Goal: Task Accomplishment & Management: Manage account settings

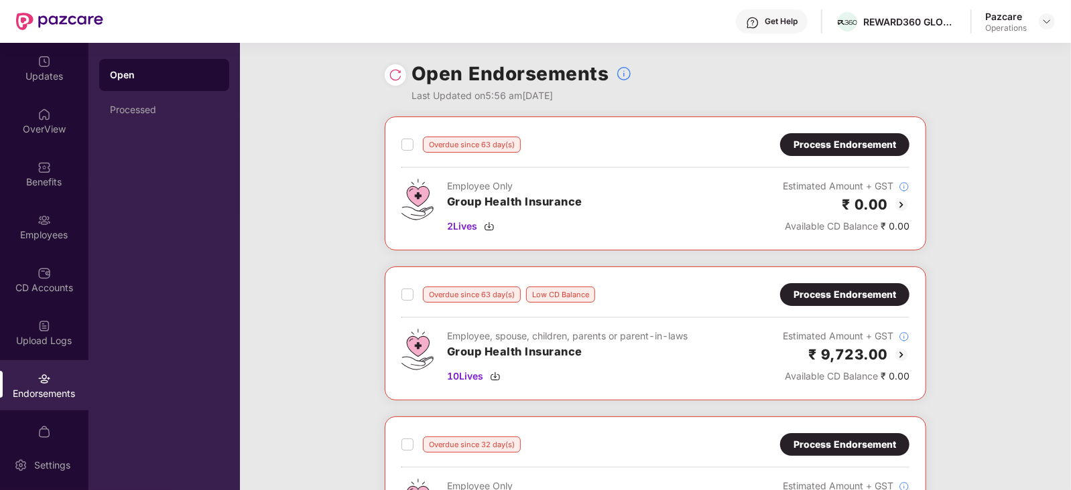
scroll to position [334, 0]
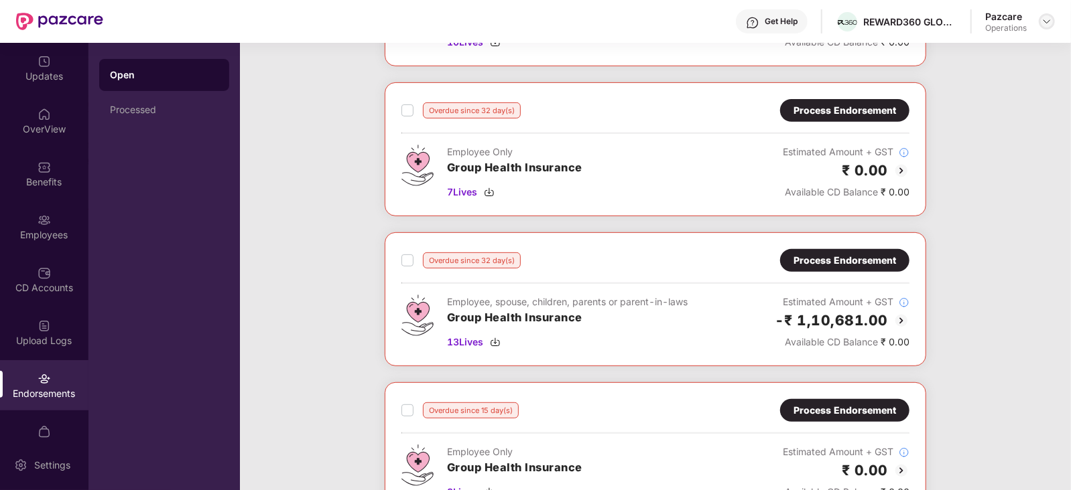
click at [1042, 21] on img at bounding box center [1046, 21] width 11 height 11
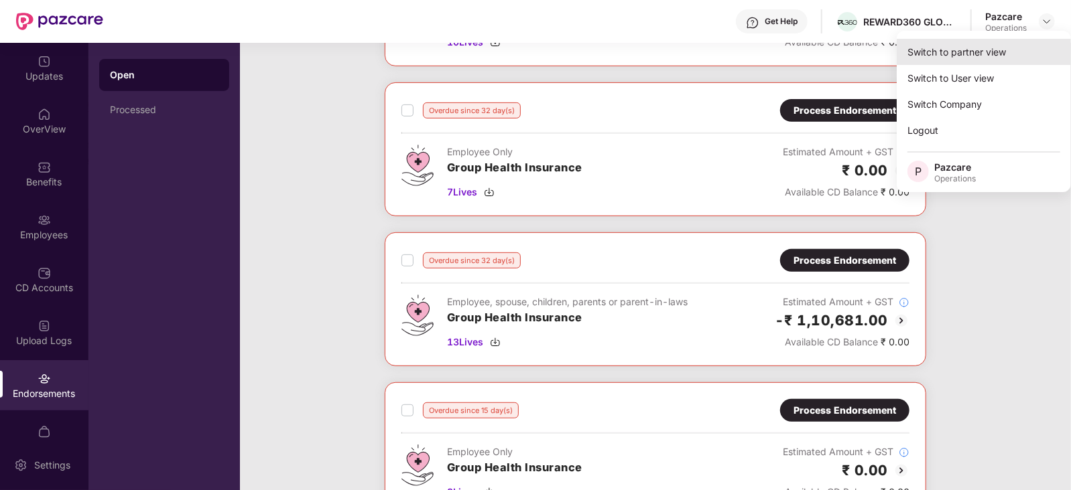
click at [967, 50] on div "Switch to partner view" at bounding box center [983, 52] width 174 height 26
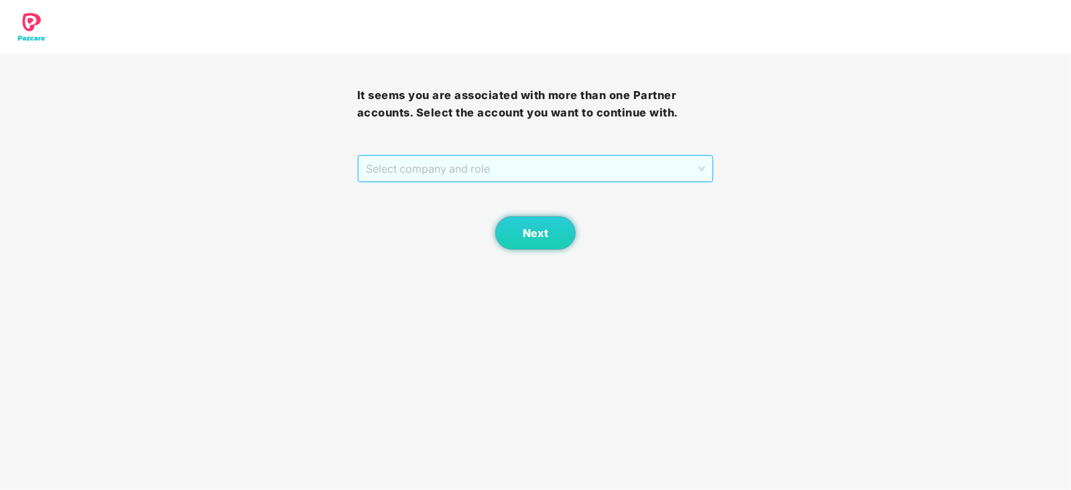
click at [466, 176] on span "Select company and role" at bounding box center [536, 168] width 340 height 25
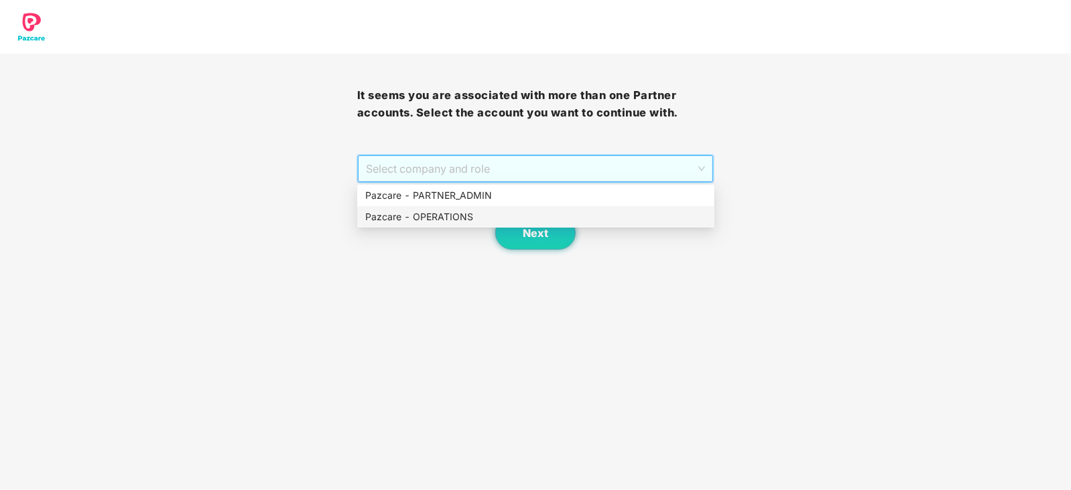
click at [450, 227] on div "Pazcare - OPERATIONS" at bounding box center [535, 216] width 357 height 21
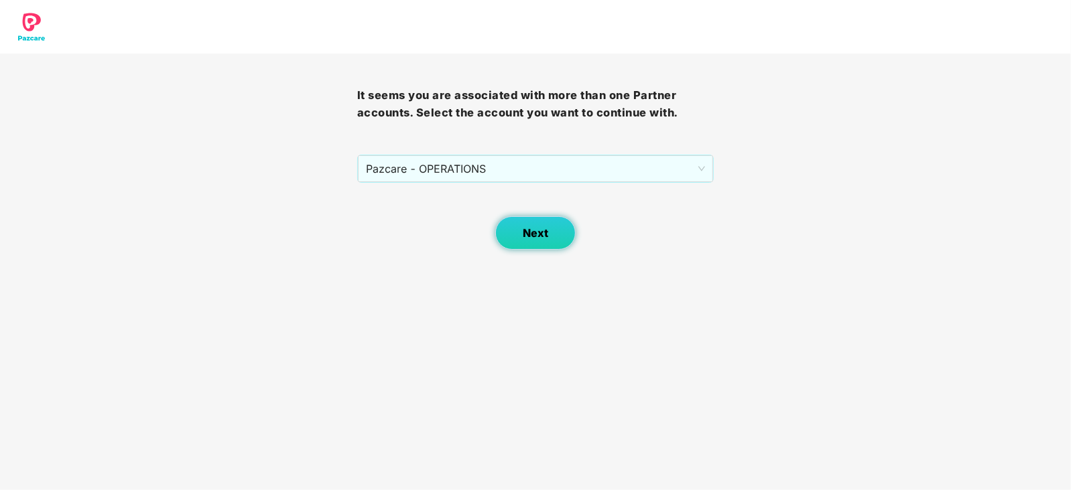
click at [529, 227] on span "Next" at bounding box center [535, 233] width 25 height 13
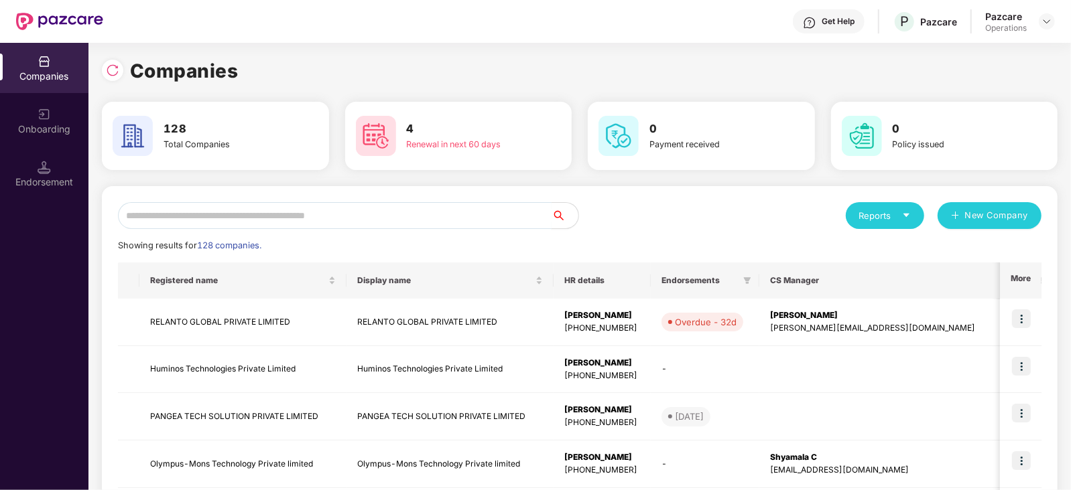
click at [357, 206] on input "text" at bounding box center [334, 215] width 433 height 27
paste input "**********"
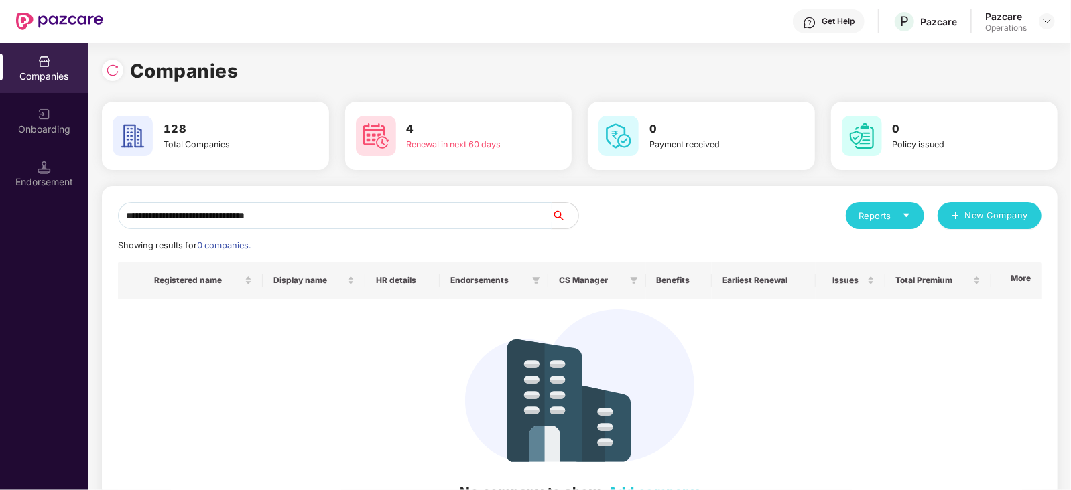
drag, startPoint x: 121, startPoint y: 220, endPoint x: 129, endPoint y: 222, distance: 8.5
click at [125, 222] on input "**********" at bounding box center [334, 215] width 433 height 27
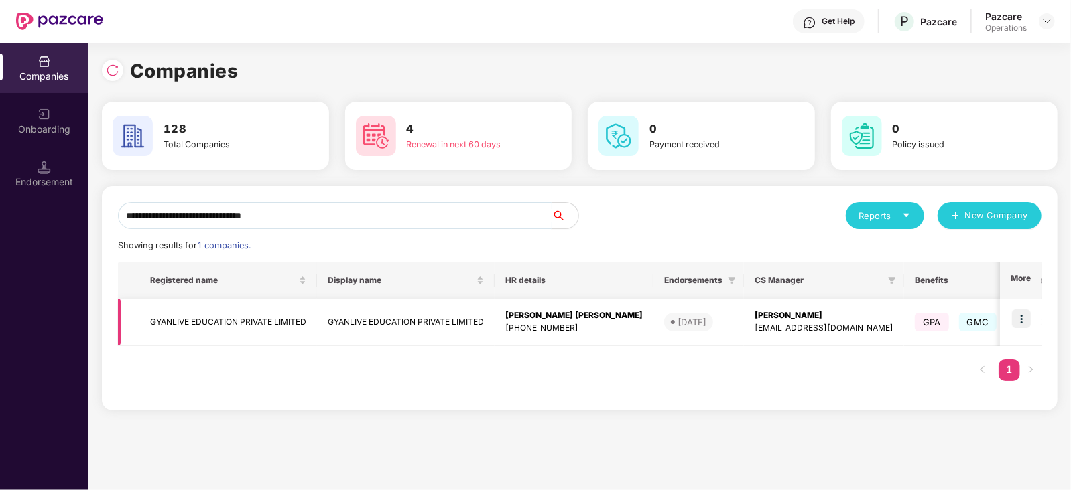
type input "**********"
click at [192, 316] on td "GYANLIVE EDUCATION PRIVATE LIMITED" at bounding box center [228, 323] width 178 height 48
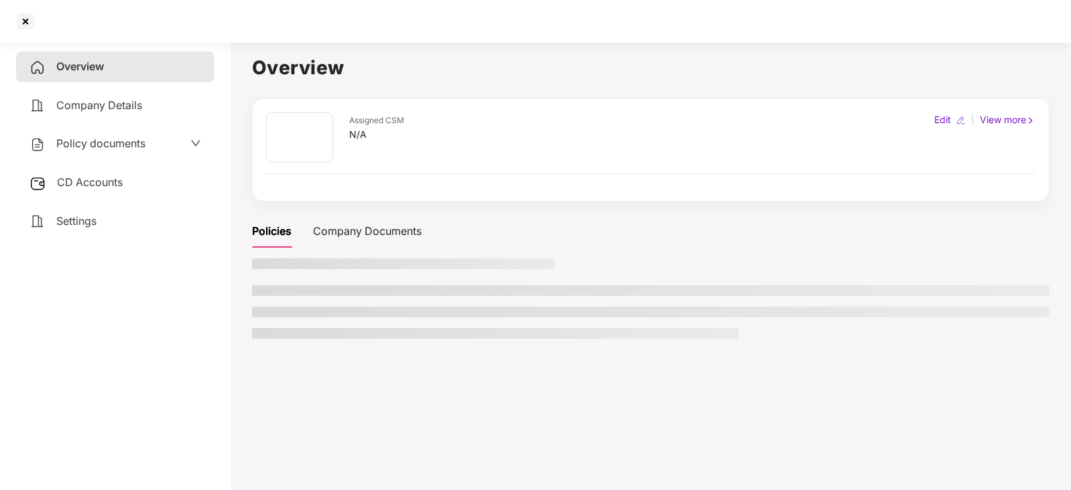
click at [87, 184] on span "CD Accounts" at bounding box center [90, 182] width 66 height 13
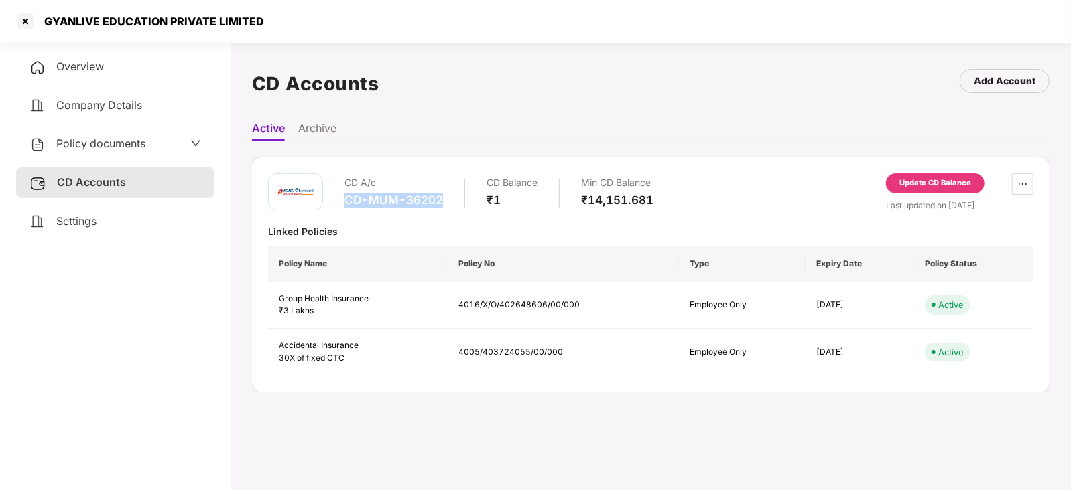
drag, startPoint x: 345, startPoint y: 200, endPoint x: 445, endPoint y: 202, distance: 100.5
click at [445, 202] on div "CD A/c CD-MUM-36202 CD Balance ₹1 Min CD Balance ₹14,151.681" at bounding box center [498, 193] width 309 height 38
copy div "CD-MUM-36202"
click at [25, 19] on div at bounding box center [25, 21] width 21 height 21
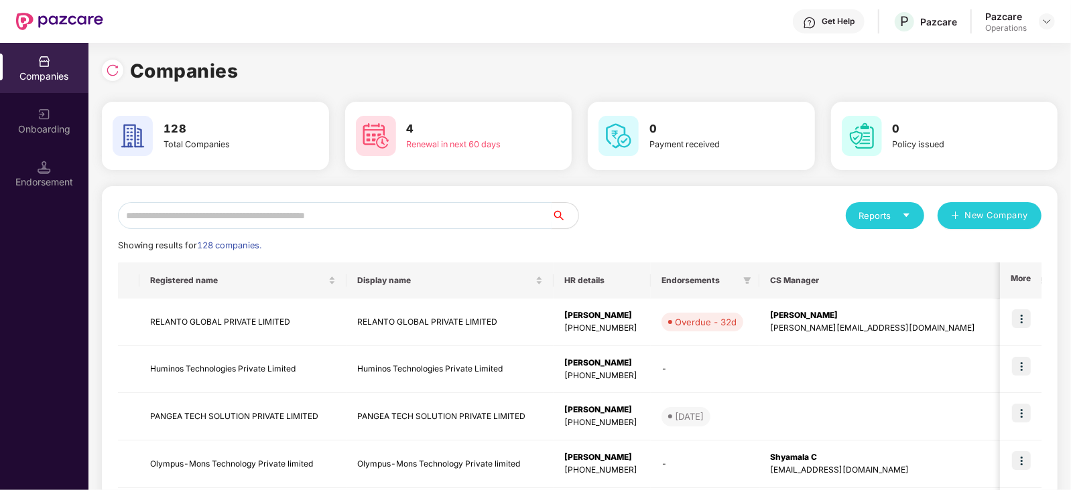
click at [228, 214] on input "text" at bounding box center [334, 215] width 433 height 27
paste input "**********"
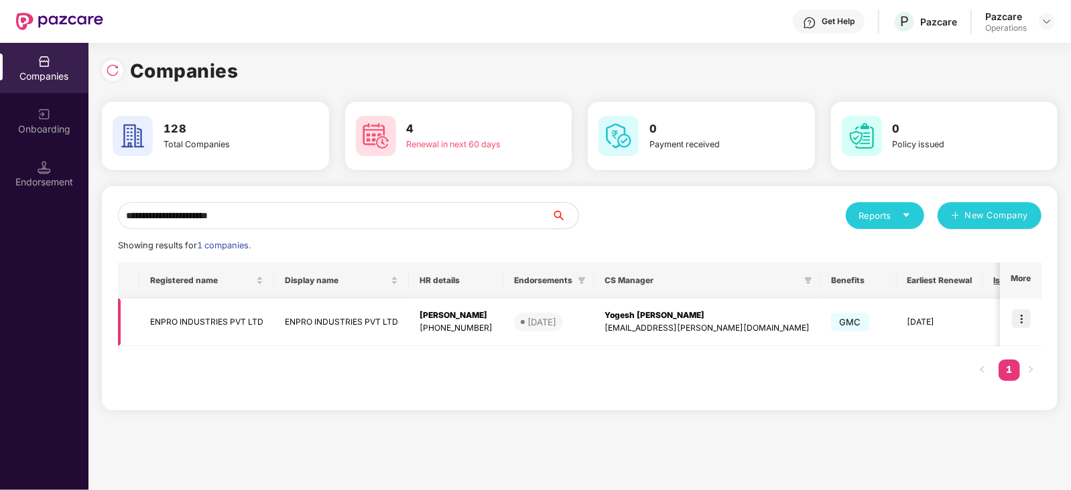
type input "**********"
click at [198, 322] on td "ENPRO INDUSTRIES PVT LTD" at bounding box center [206, 323] width 135 height 48
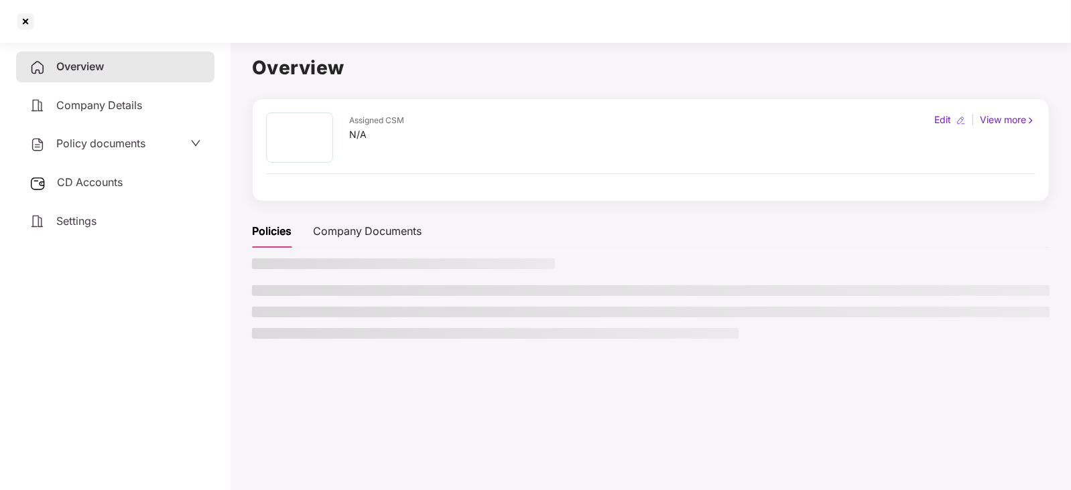
click at [84, 192] on div "CD Accounts" at bounding box center [115, 182] width 198 height 31
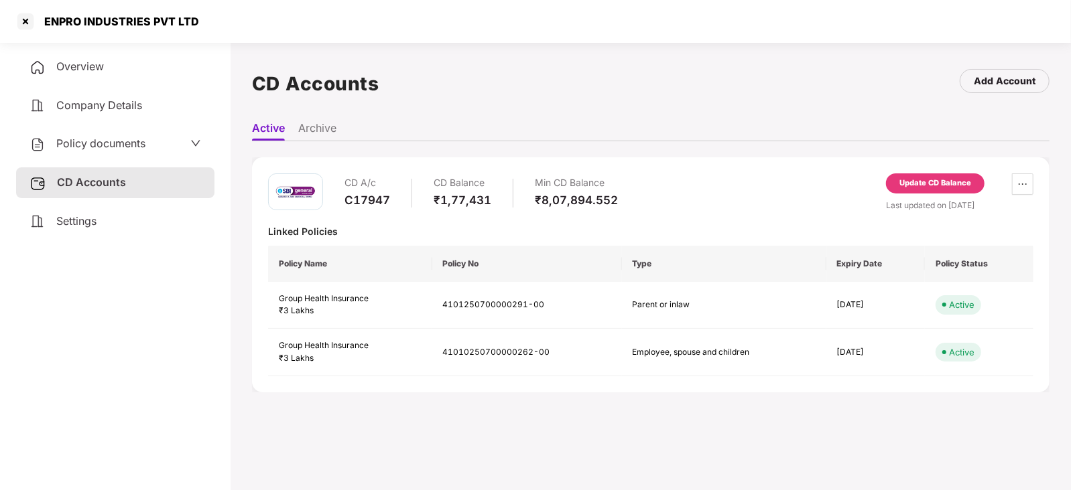
click at [959, 178] on div "Update CD Balance" at bounding box center [935, 184] width 72 height 12
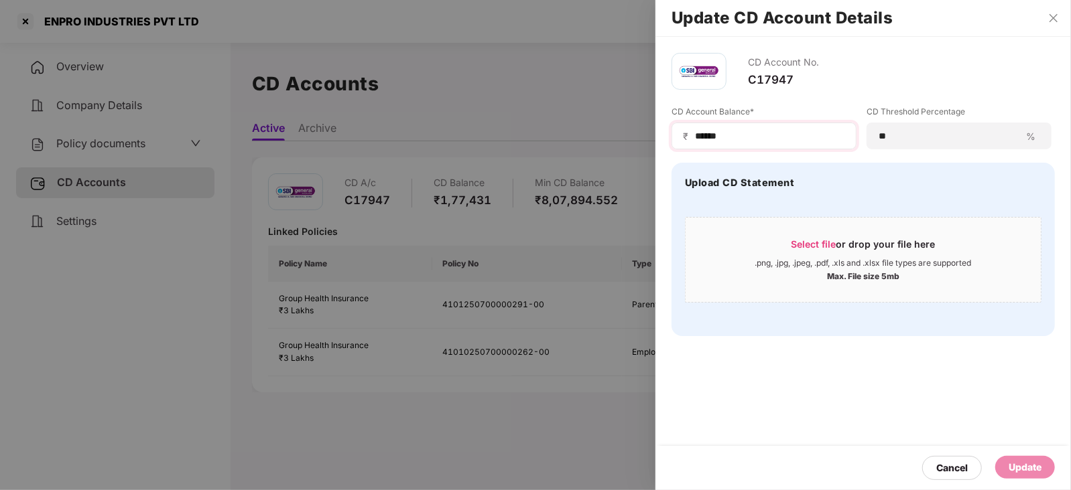
drag, startPoint x: 717, startPoint y: 128, endPoint x: 732, endPoint y: 135, distance: 16.5
click at [717, 129] on div "₹ ******" at bounding box center [763, 136] width 185 height 27
drag, startPoint x: 733, startPoint y: 135, endPoint x: 640, endPoint y: 135, distance: 93.1
click at [640, 135] on div "Update CD Account Details CD Account No. C17947 CD Account Balance* ₹ ****** CD…" at bounding box center [535, 245] width 1071 height 490
paste input "***"
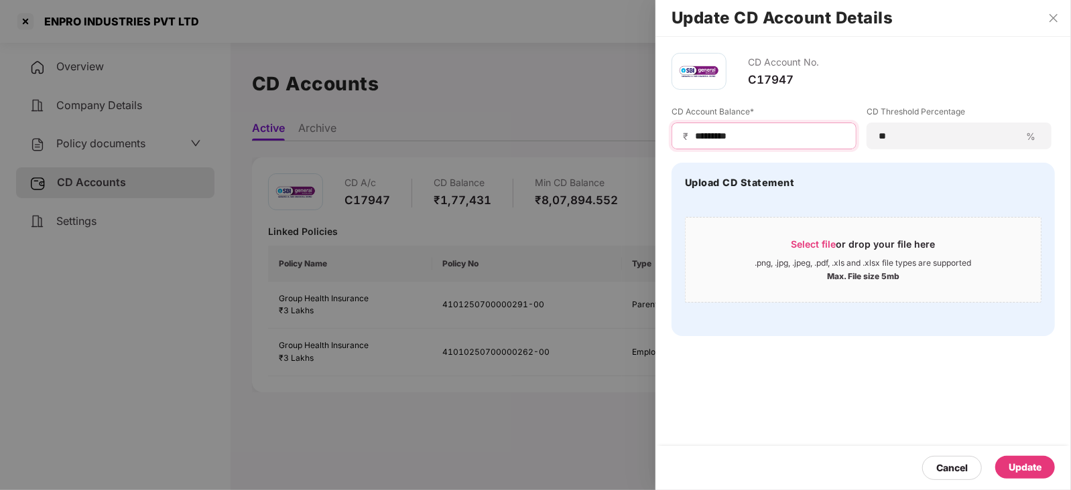
type input "*********"
click at [689, 138] on span "₹" at bounding box center [688, 136] width 11 height 13
click at [1026, 467] on div "Update" at bounding box center [1024, 467] width 33 height 15
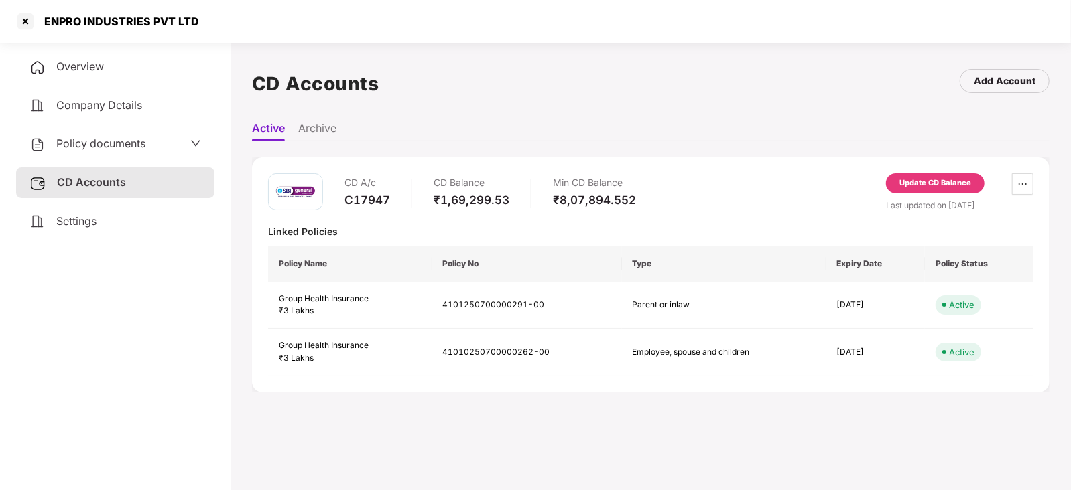
click at [111, 139] on span "Policy documents" at bounding box center [100, 143] width 89 height 13
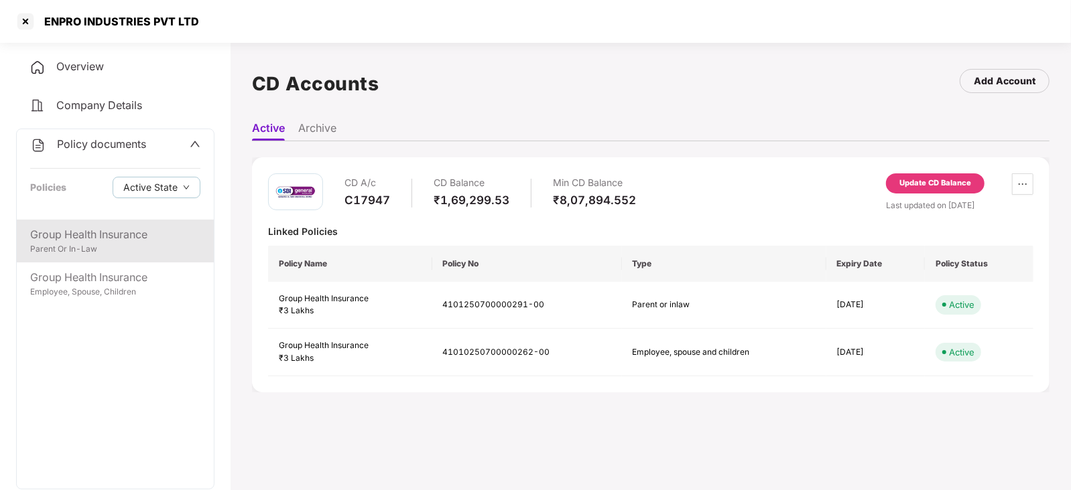
click at [105, 243] on div "Group Health Insurance" at bounding box center [115, 234] width 170 height 17
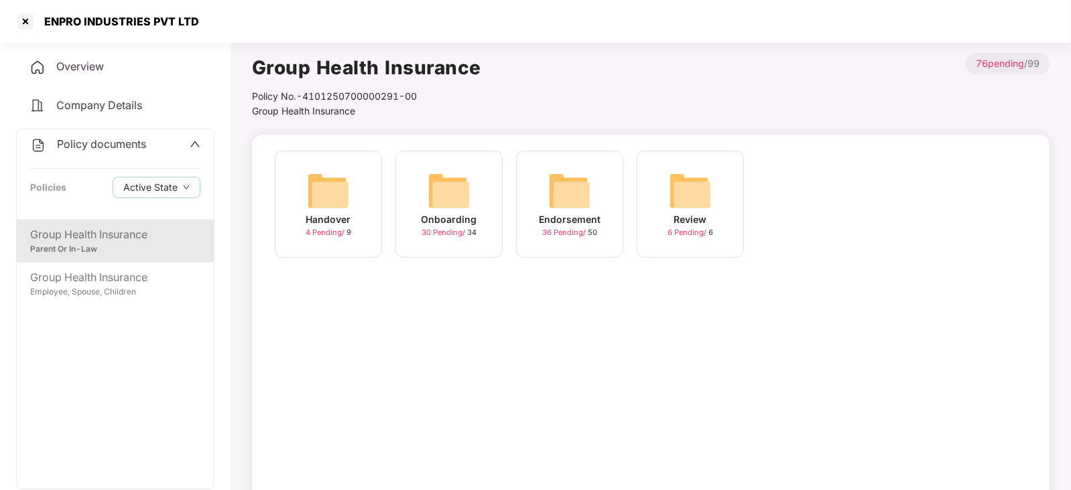
click at [549, 208] on img at bounding box center [569, 190] width 43 height 43
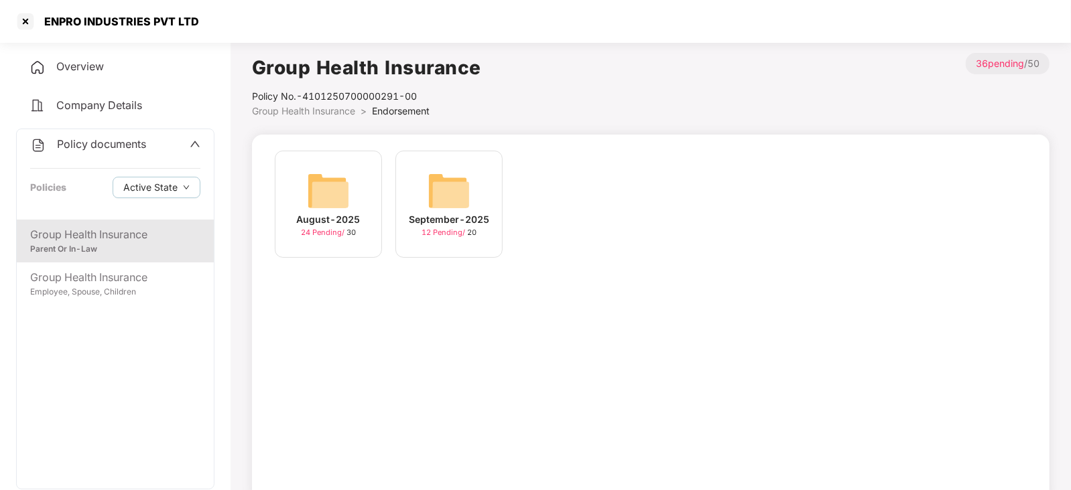
click at [445, 200] on img at bounding box center [448, 190] width 43 height 43
click at [435, 183] on img at bounding box center [448, 190] width 43 height 43
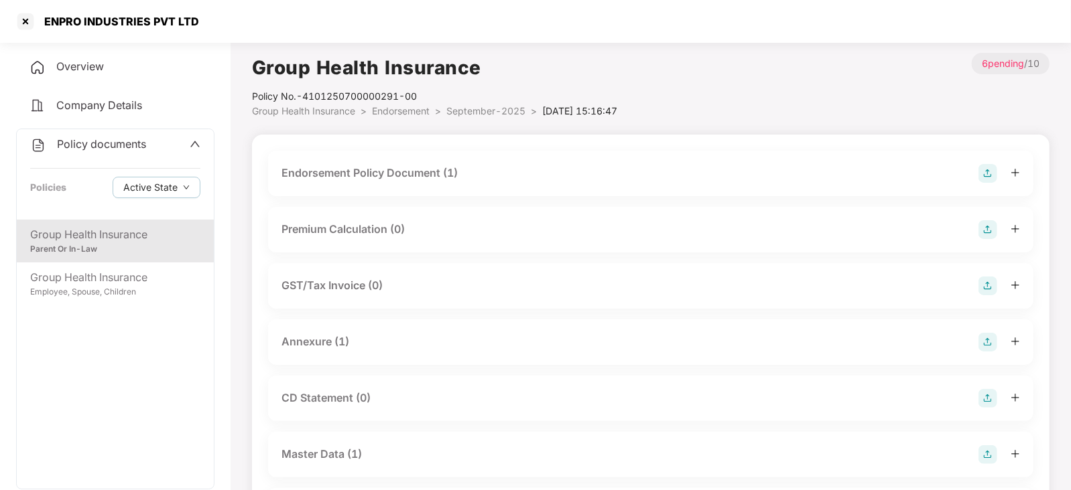
click at [994, 179] on img at bounding box center [987, 173] width 19 height 19
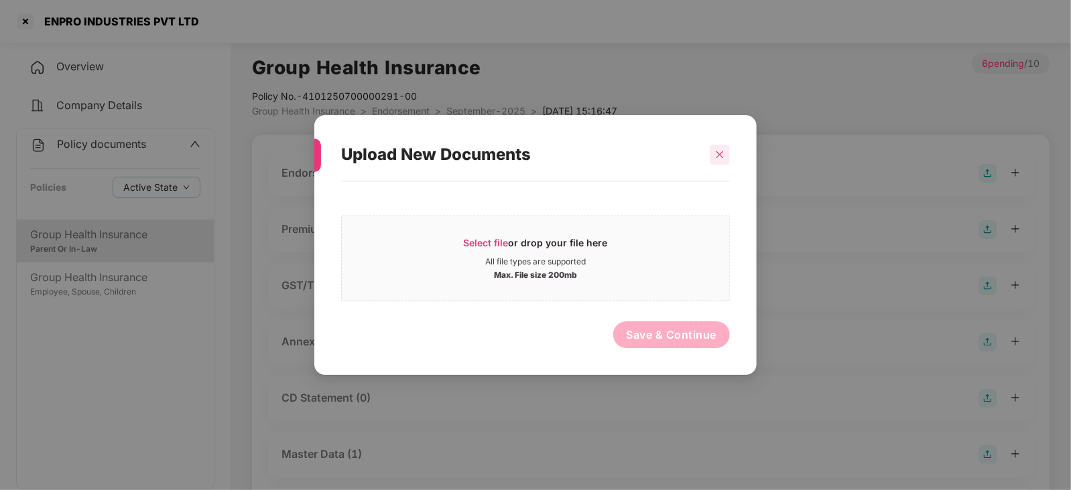
click at [720, 155] on icon "close" at bounding box center [719, 154] width 9 height 9
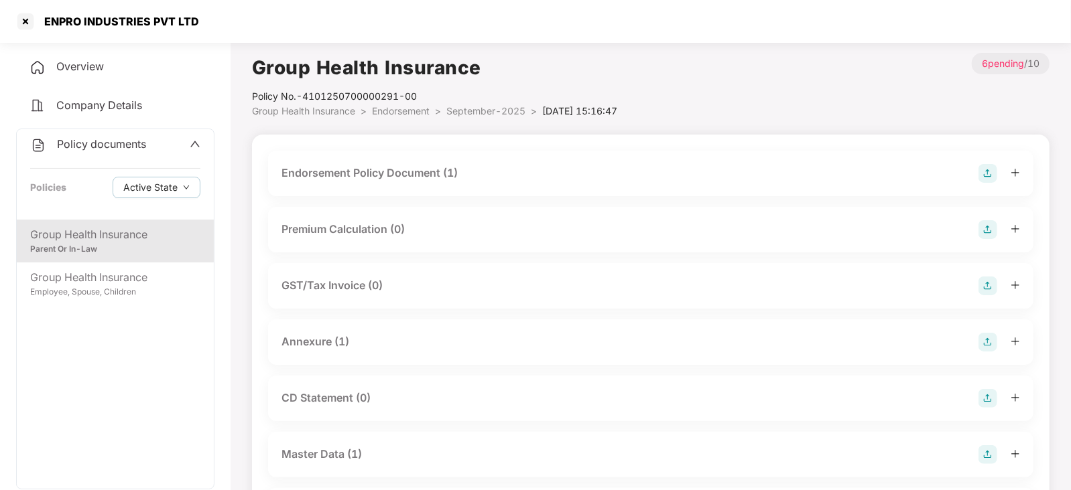
click at [410, 167] on div "Endorsement Policy Document (1)" at bounding box center [369, 173] width 176 height 17
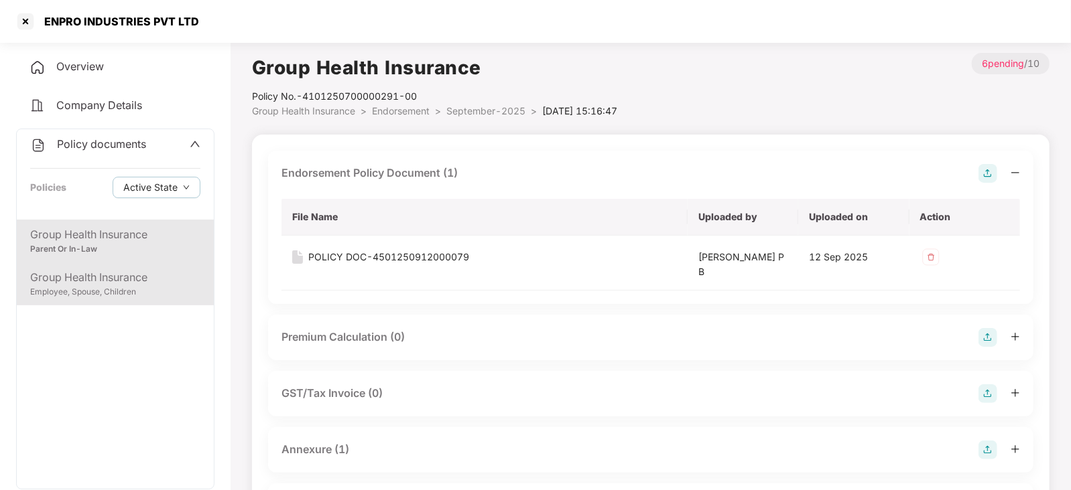
click at [79, 263] on div "Group Health Insurance Employee, Spouse, Children" at bounding box center [115, 284] width 197 height 43
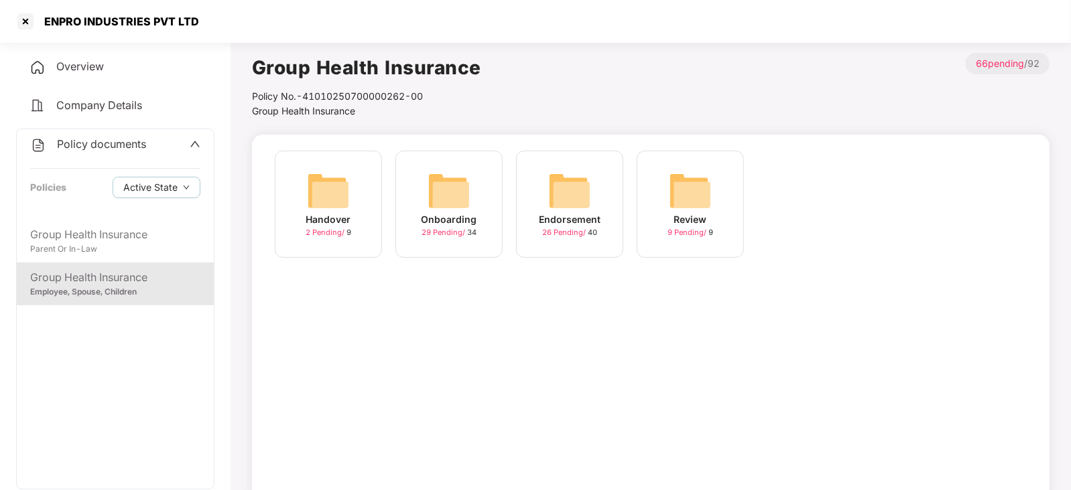
click at [554, 180] on img at bounding box center [569, 190] width 43 height 43
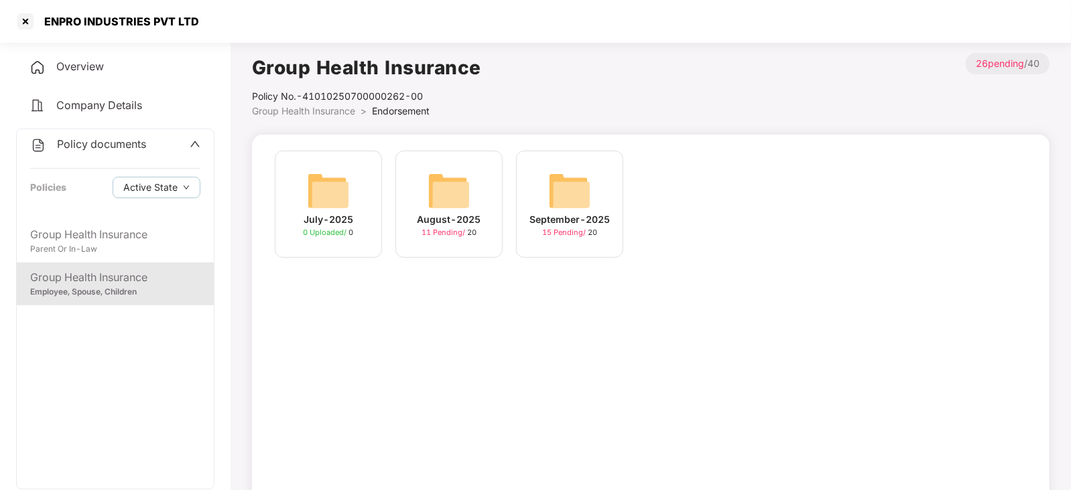
click at [574, 194] on img at bounding box center [569, 190] width 43 height 43
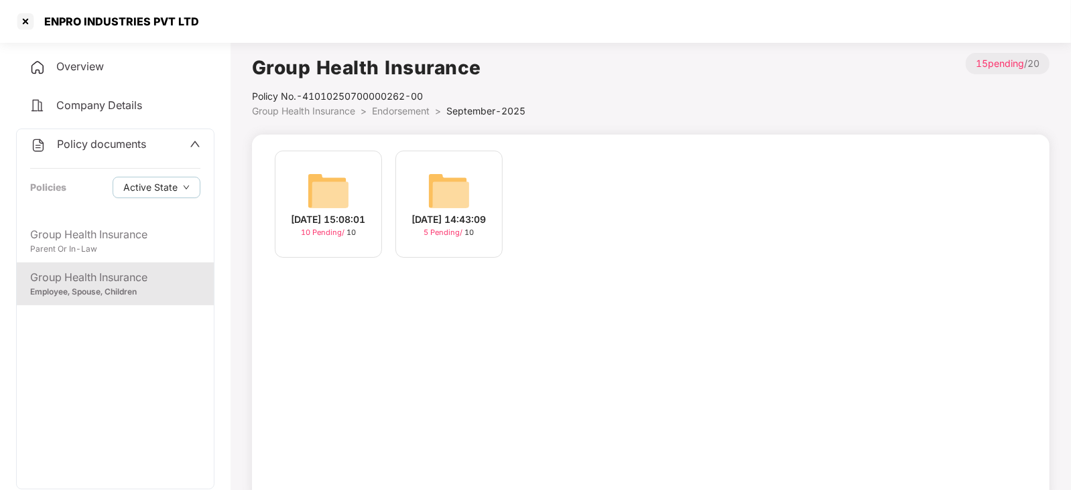
click at [330, 196] on img at bounding box center [328, 190] width 43 height 43
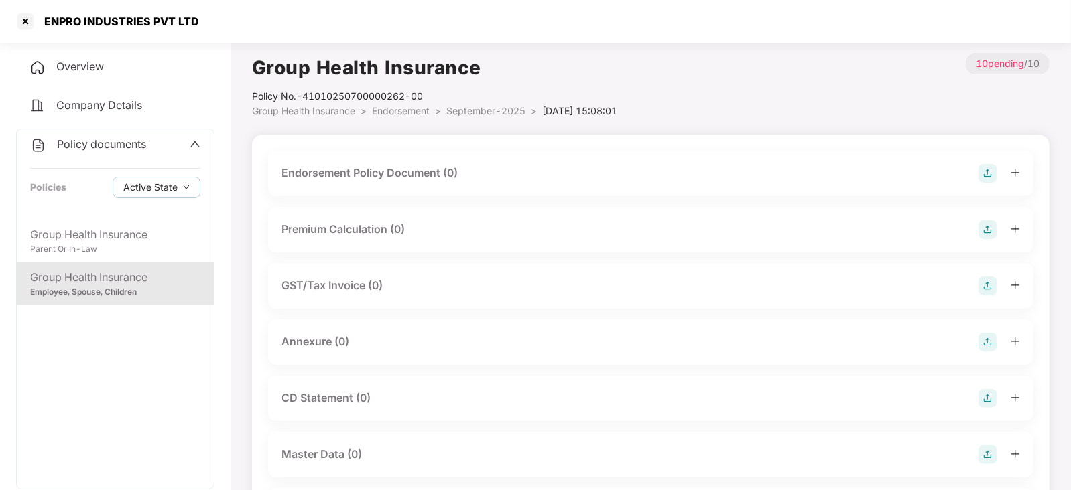
click at [975, 180] on div "Endorsement Policy Document (0)" at bounding box center [650, 173] width 738 height 19
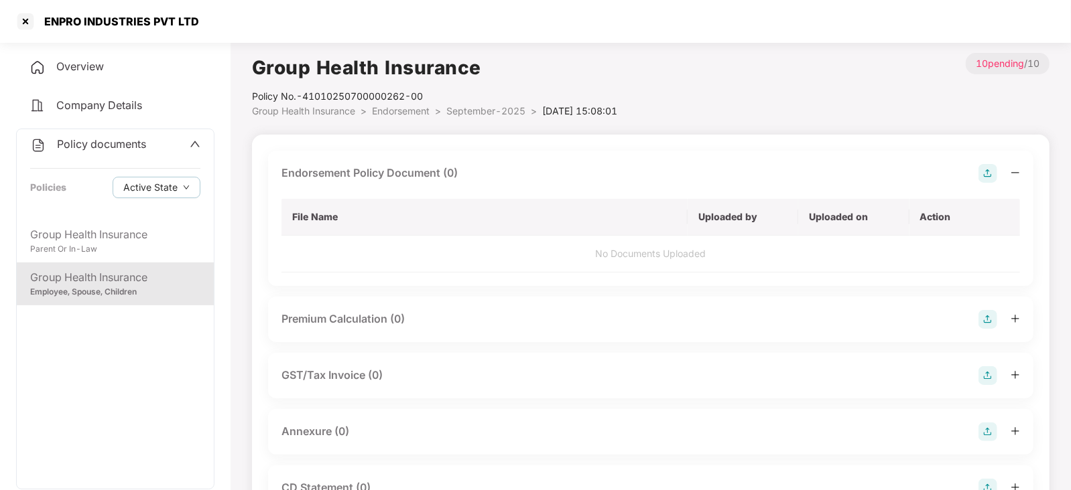
click at [993, 170] on img at bounding box center [987, 173] width 19 height 19
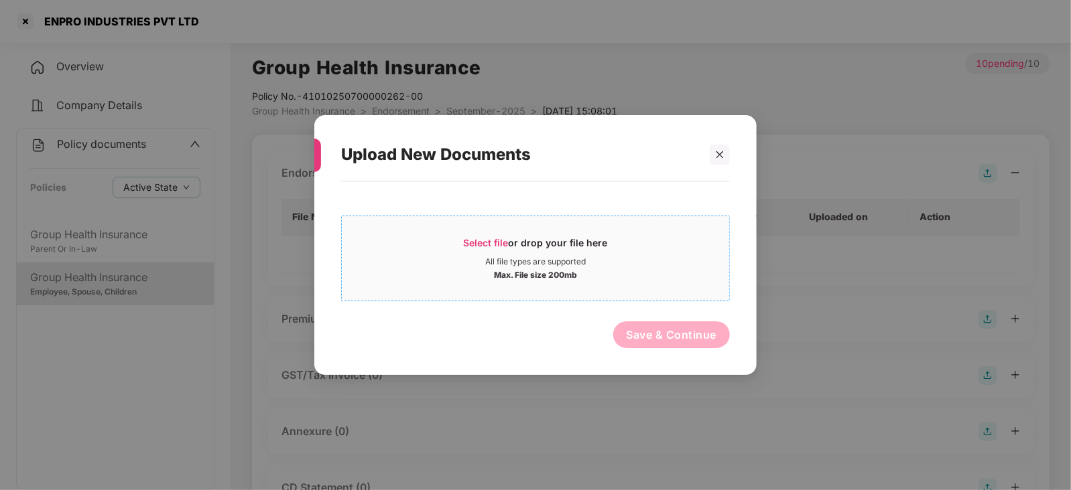
click at [507, 248] on div "Select file or drop your file here" at bounding box center [536, 246] width 144 height 20
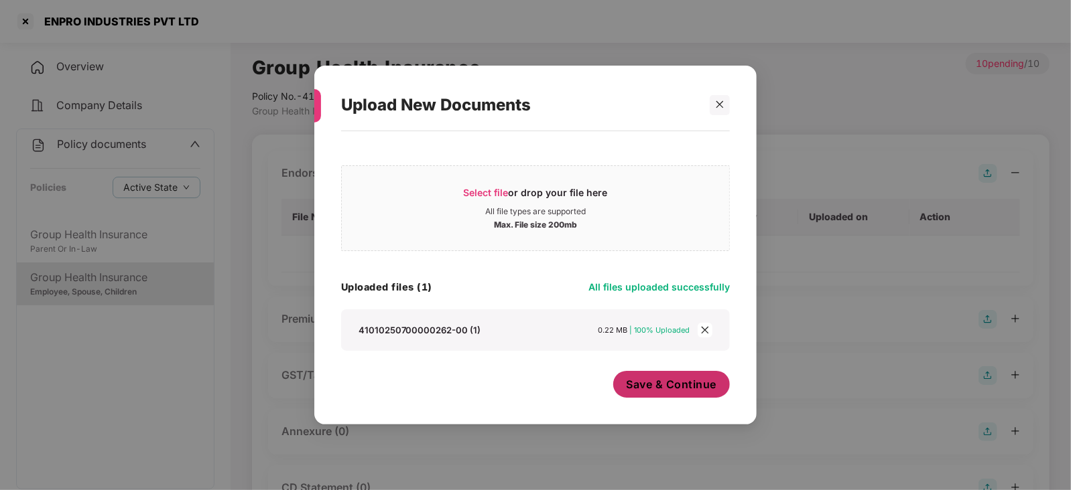
click at [652, 389] on span "Save & Continue" at bounding box center [671, 384] width 90 height 15
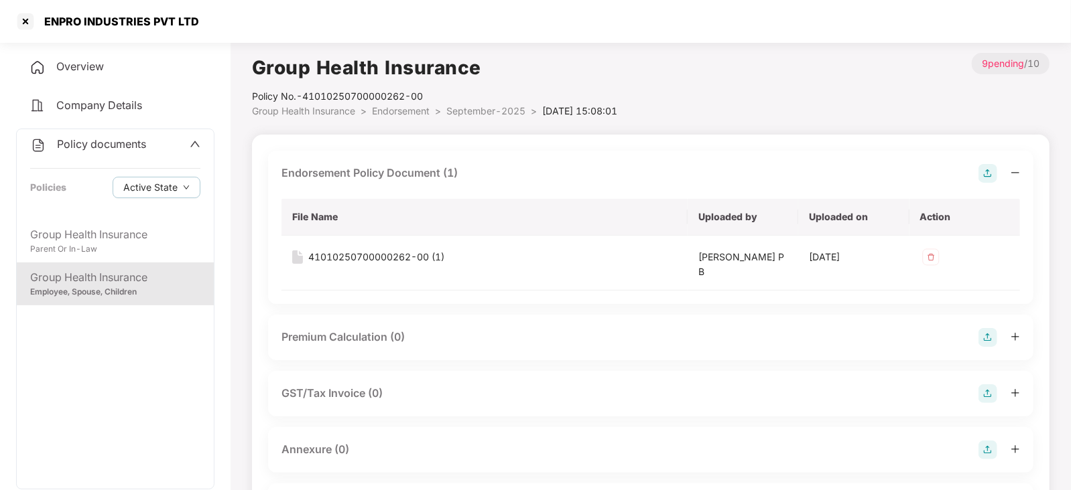
click at [981, 336] on img at bounding box center [987, 337] width 19 height 19
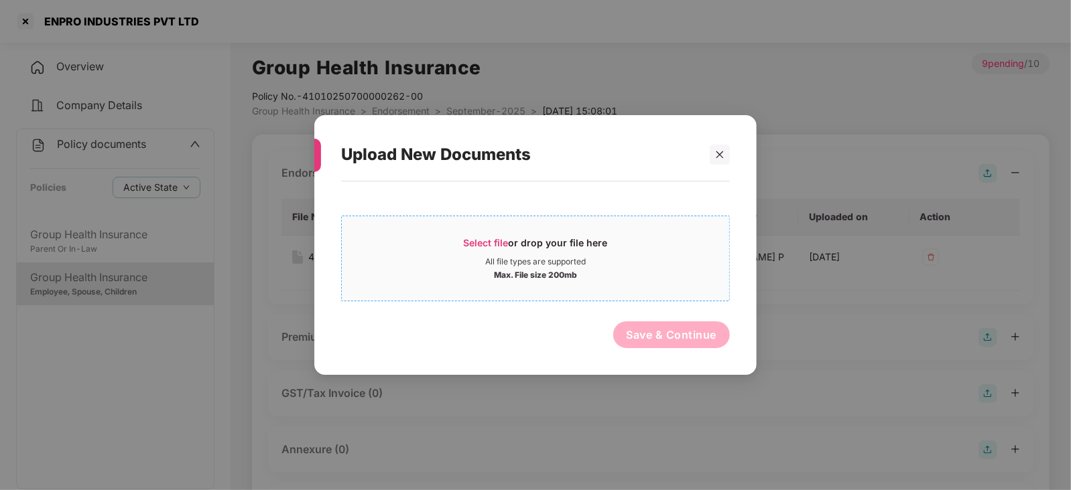
click at [496, 244] on span "Select file" at bounding box center [486, 242] width 45 height 11
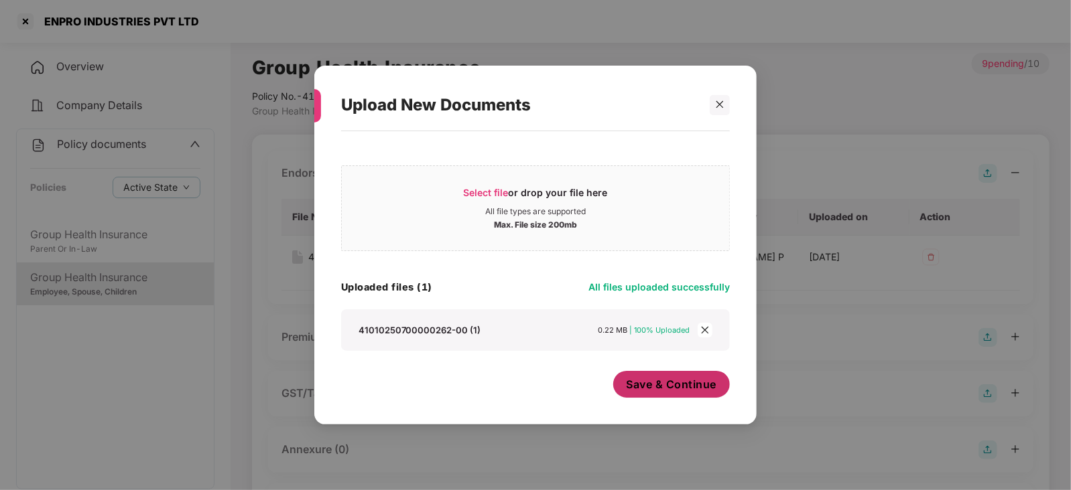
click at [665, 396] on button "Save & Continue" at bounding box center [671, 384] width 117 height 27
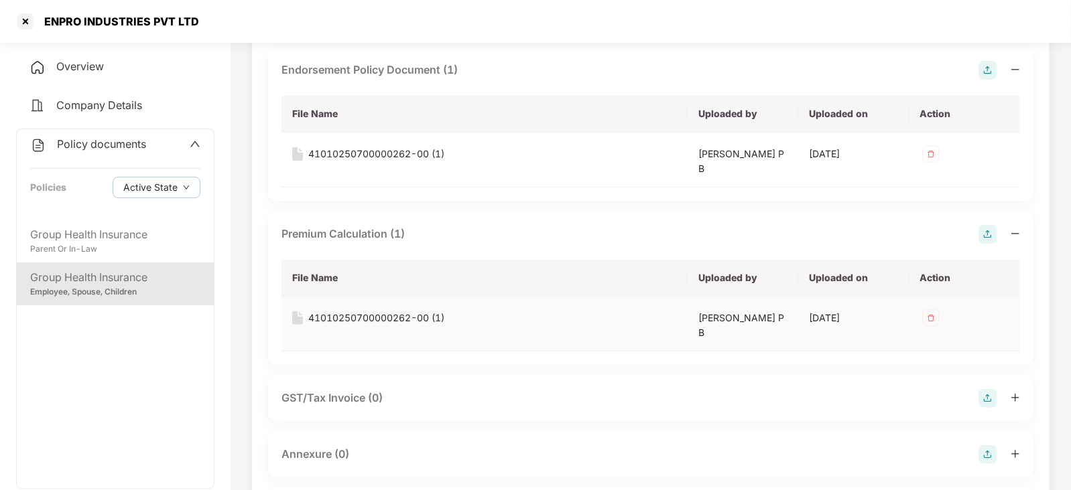
scroll to position [167, 0]
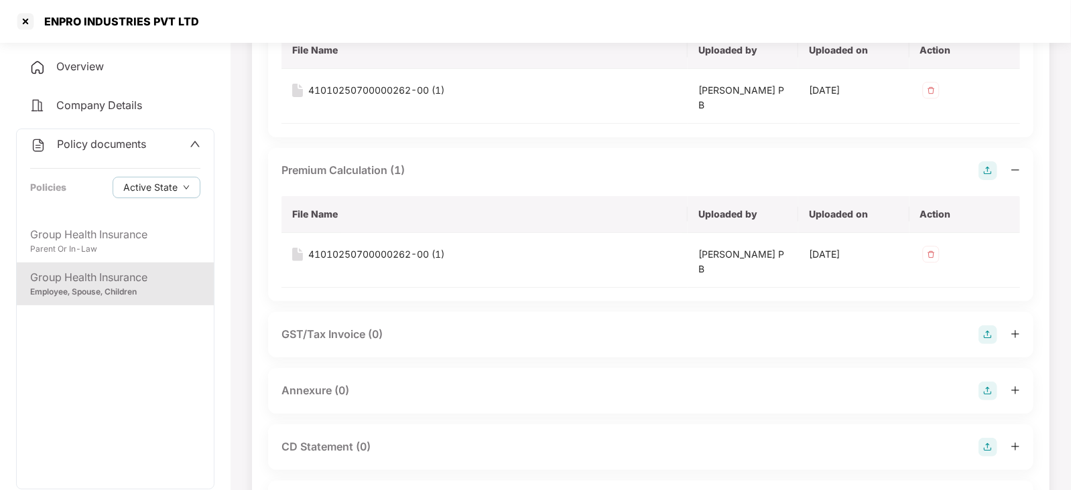
click at [991, 390] on img at bounding box center [987, 391] width 19 height 19
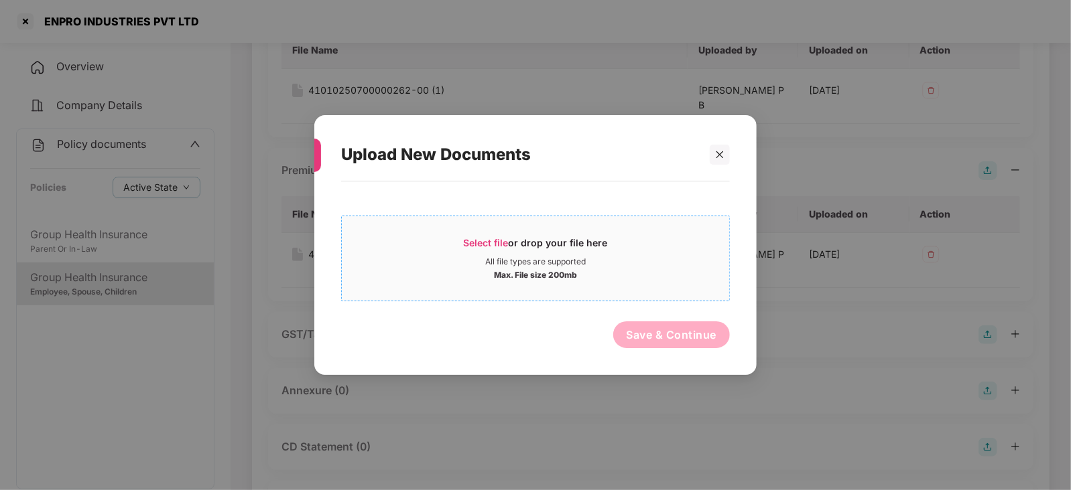
click at [485, 243] on span "Select file" at bounding box center [486, 242] width 45 height 11
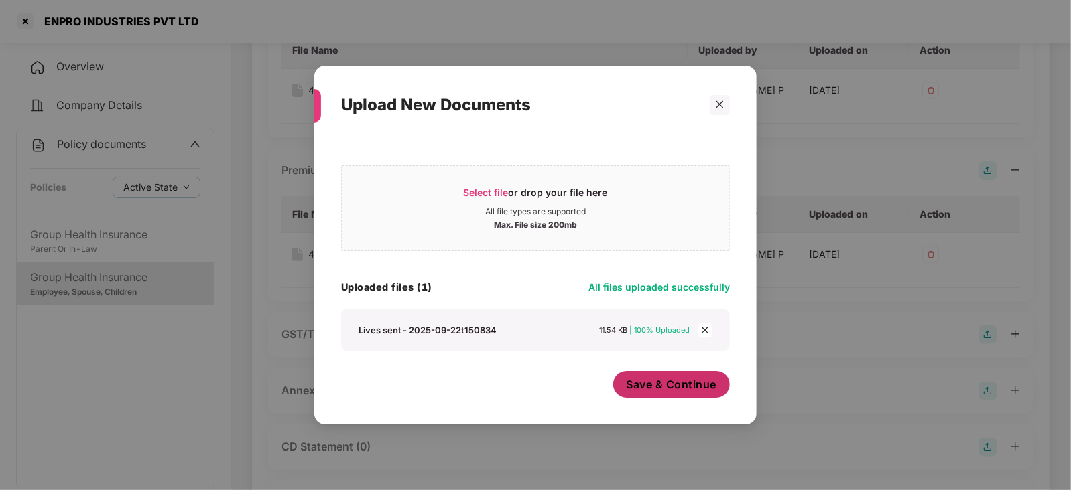
click at [637, 393] on button "Save & Continue" at bounding box center [671, 384] width 117 height 27
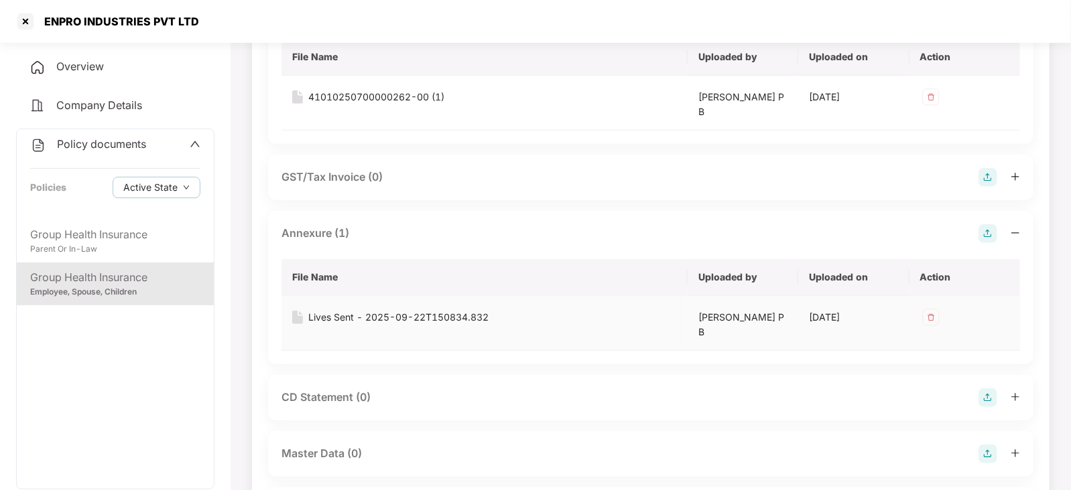
scroll to position [419, 0]
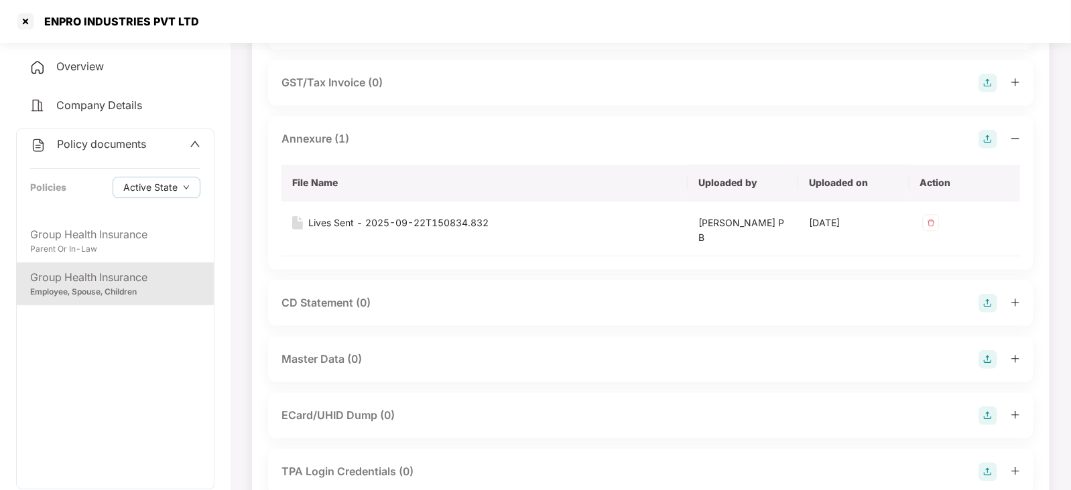
click at [984, 306] on img at bounding box center [987, 303] width 19 height 19
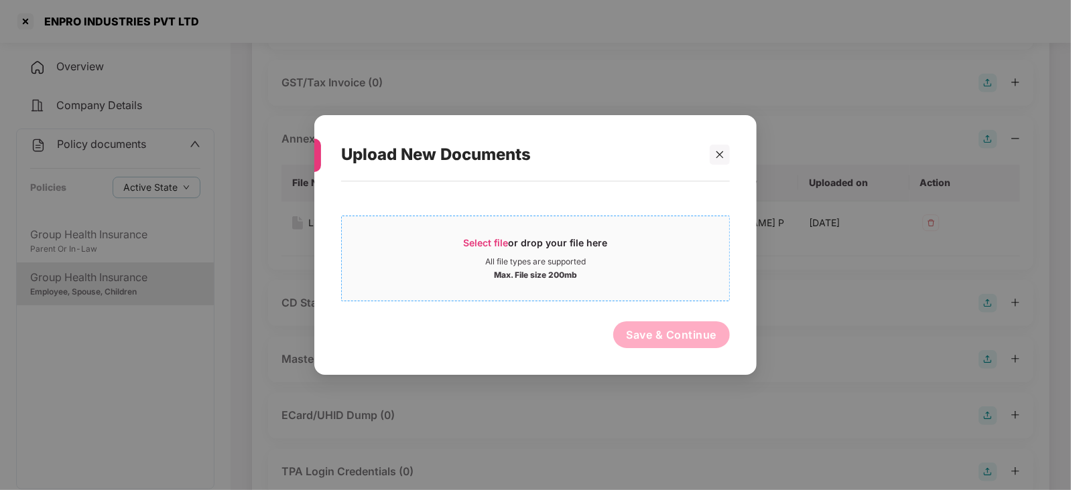
click at [472, 249] on div "Select file or drop your file here" at bounding box center [536, 246] width 144 height 20
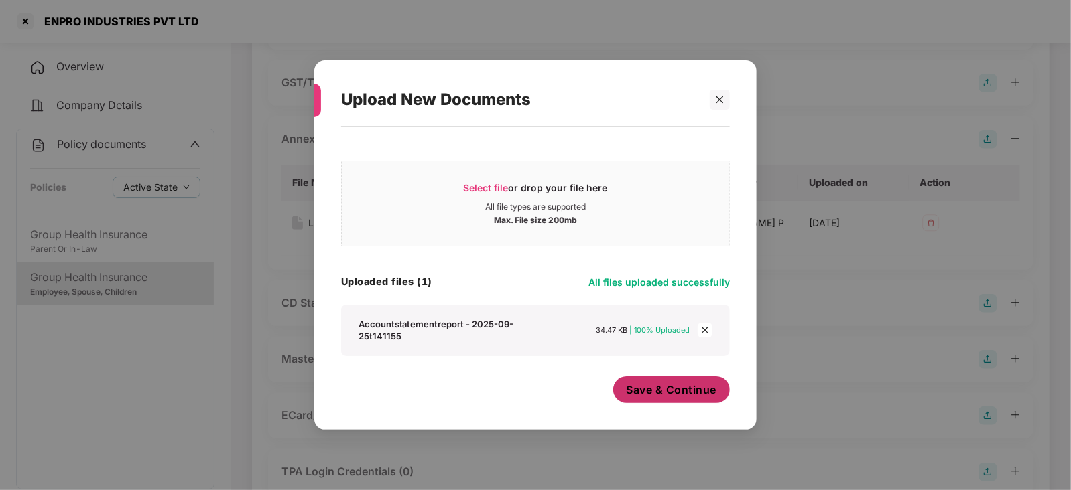
click at [630, 396] on span "Save & Continue" at bounding box center [671, 390] width 90 height 15
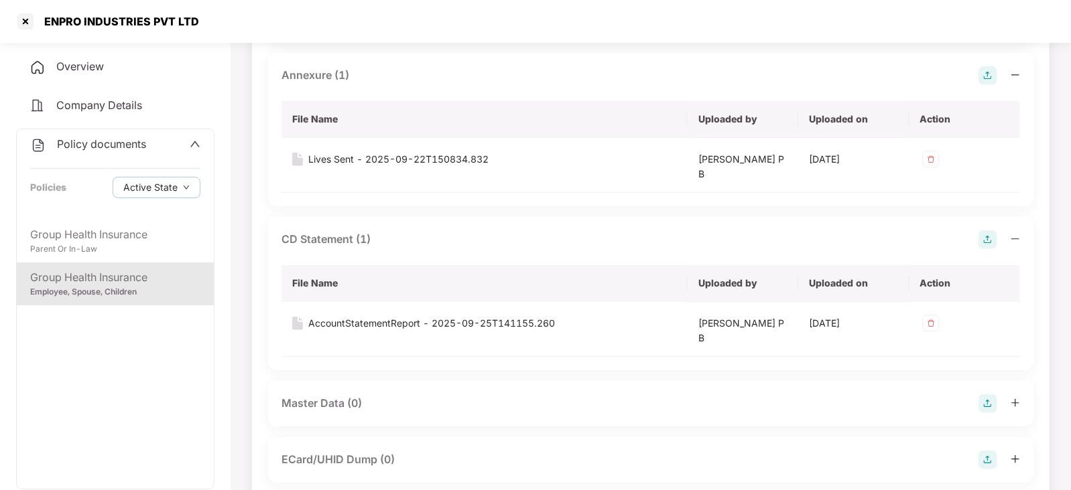
scroll to position [502, 0]
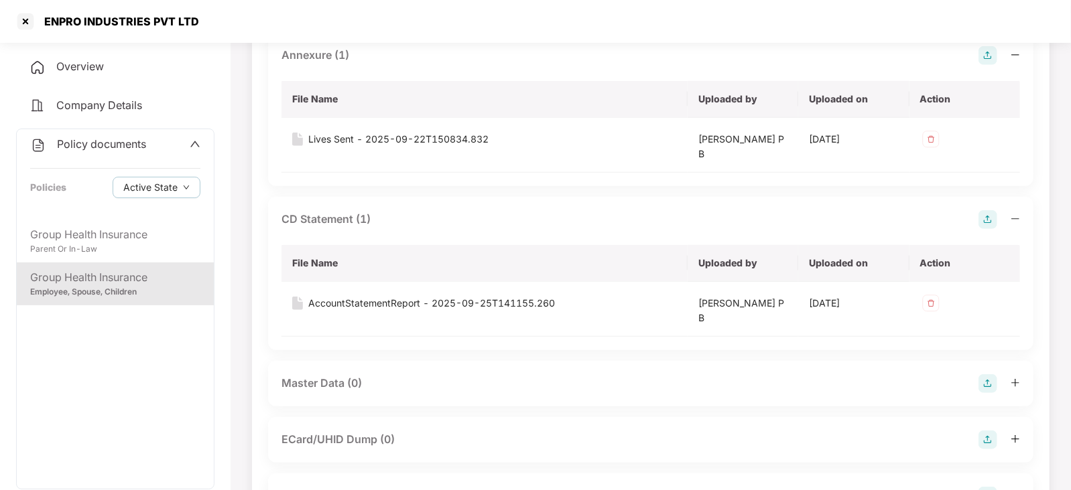
click at [986, 383] on img at bounding box center [987, 383] width 19 height 19
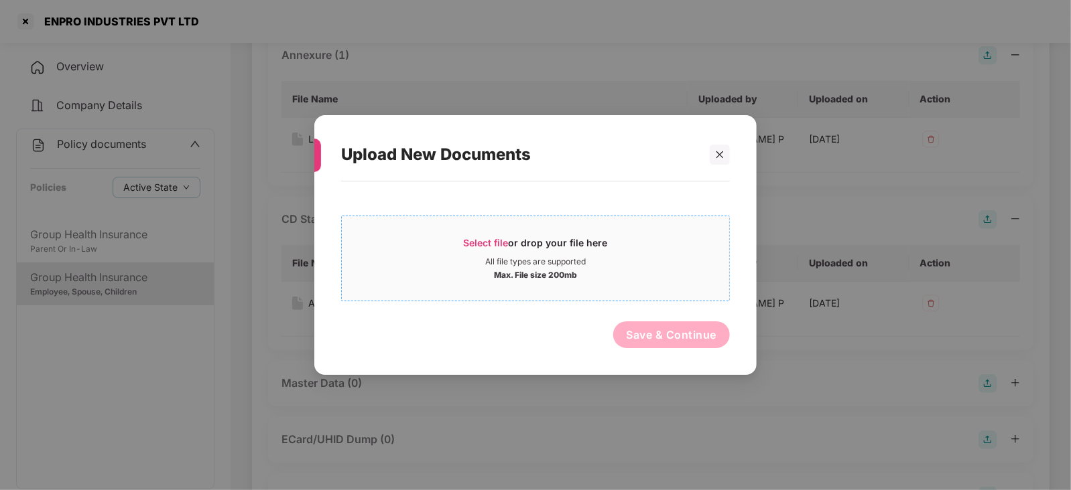
click at [485, 245] on span "Select file" at bounding box center [486, 242] width 45 height 11
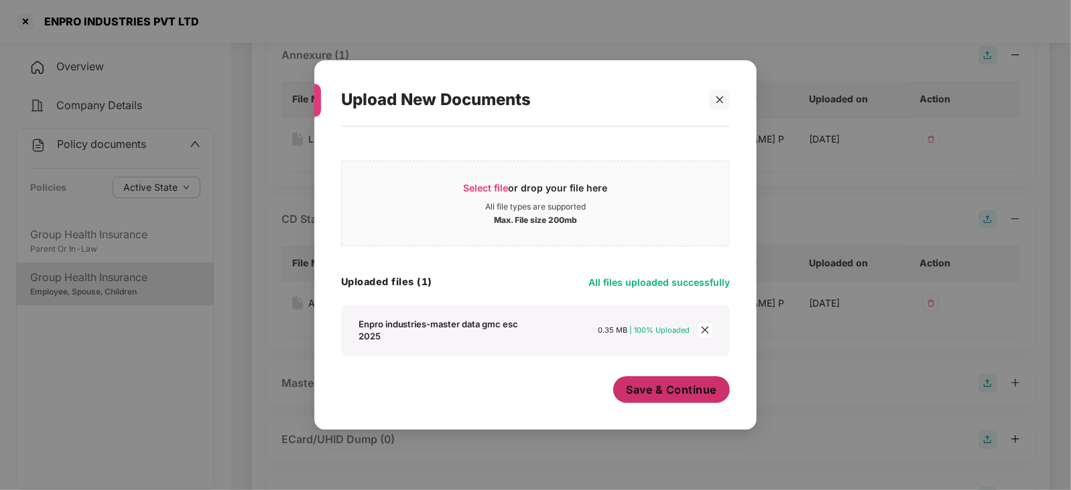
click at [646, 397] on span "Save & Continue" at bounding box center [671, 390] width 90 height 15
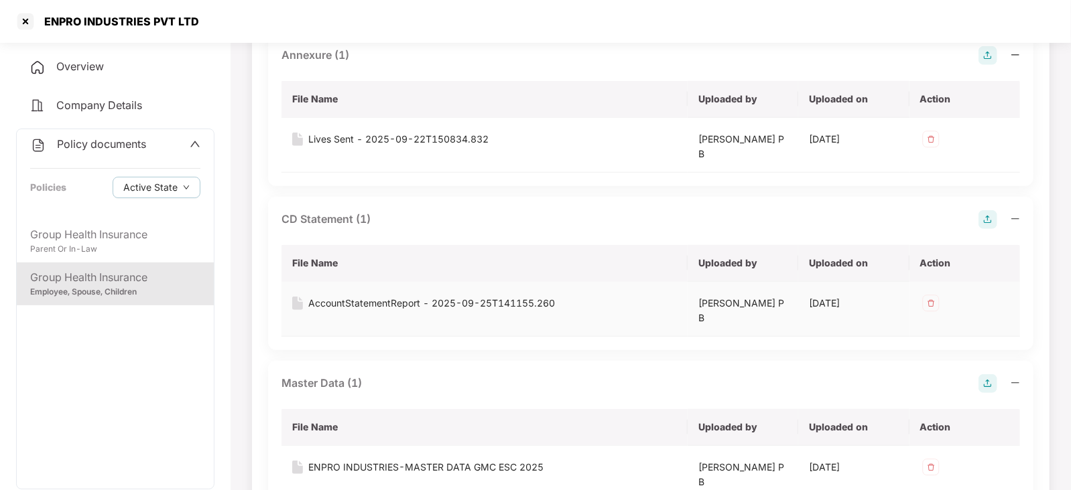
click at [497, 296] on div "AccountStatementReport - 2025-09-25T141155.260" at bounding box center [431, 303] width 247 height 15
drag, startPoint x: 41, startPoint y: 16, endPoint x: 234, endPoint y: 19, distance: 193.6
click at [234, 19] on div "ENPRO INDUSTRIES PVT LTD" at bounding box center [535, 21] width 1071 height 43
copy div "ENPRO INDUSTRIES PVT LTD"
click at [25, 27] on div at bounding box center [25, 21] width 21 height 21
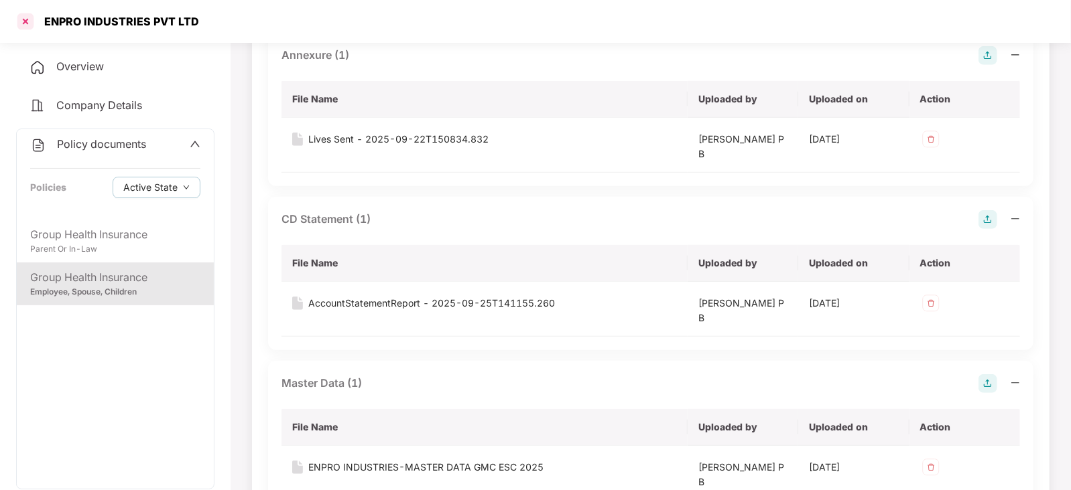
scroll to position [0, 0]
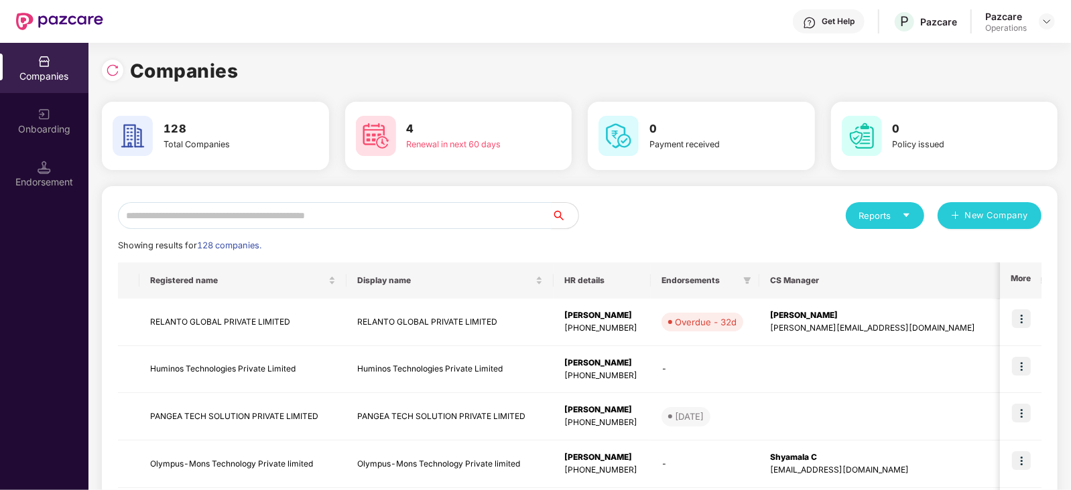
click at [315, 205] on input "text" at bounding box center [334, 215] width 433 height 27
paste input "**********"
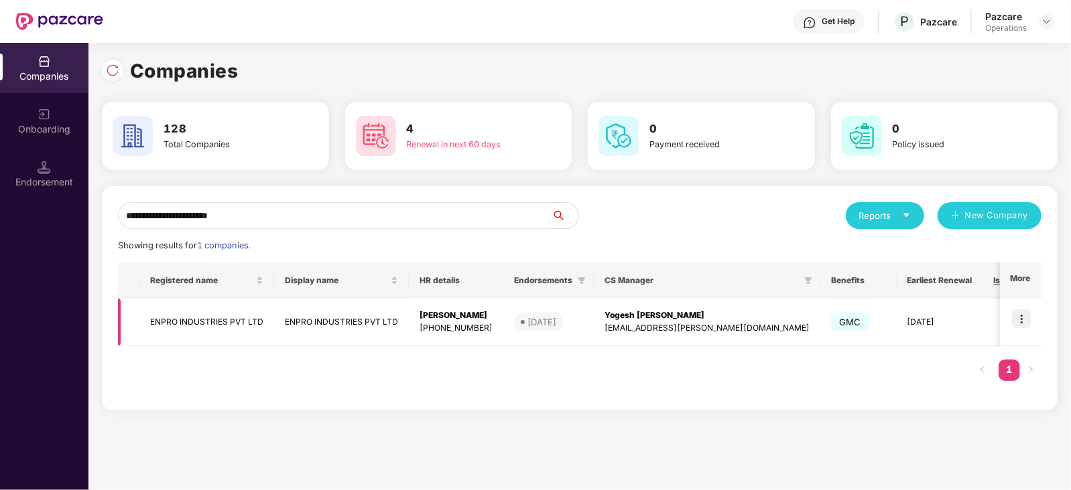
type input "**********"
click at [1026, 316] on img at bounding box center [1021, 319] width 19 height 19
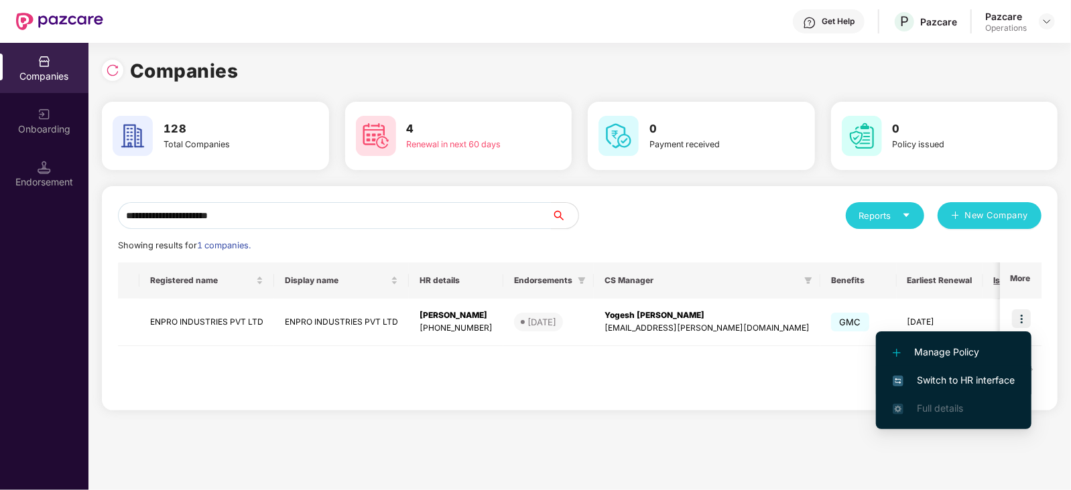
click at [994, 381] on span "Switch to HR interface" at bounding box center [953, 380] width 122 height 15
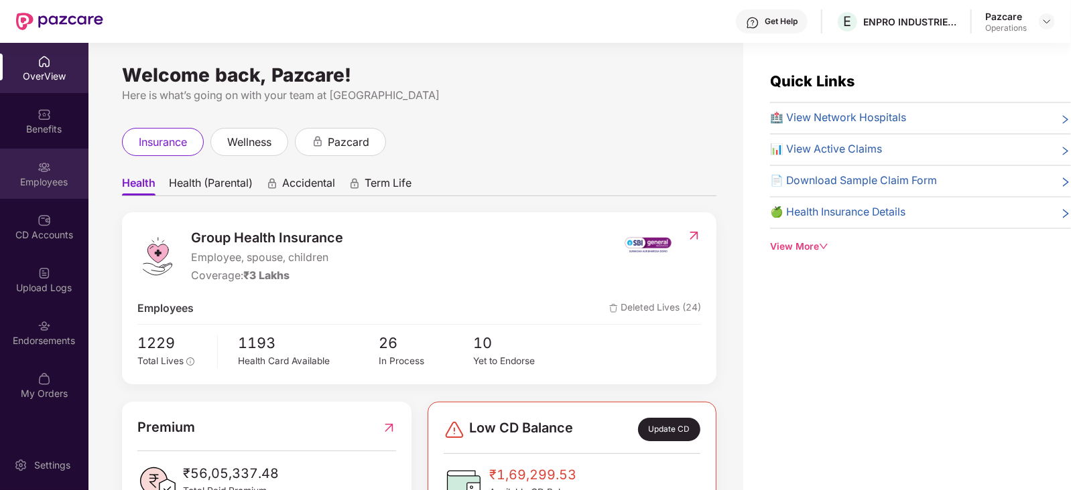
click at [39, 180] on div "Employees" at bounding box center [44, 182] width 88 height 13
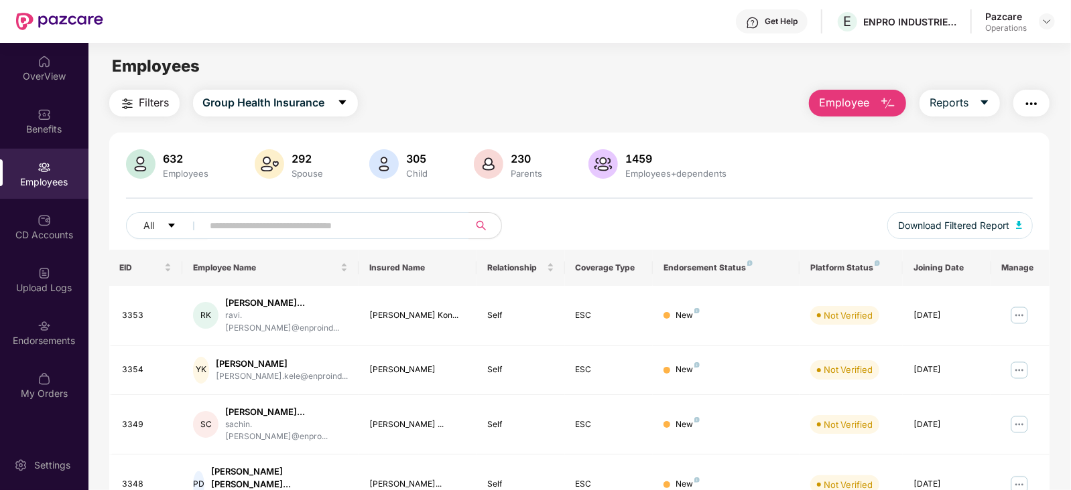
click at [140, 113] on button "Filters" at bounding box center [144, 103] width 70 height 27
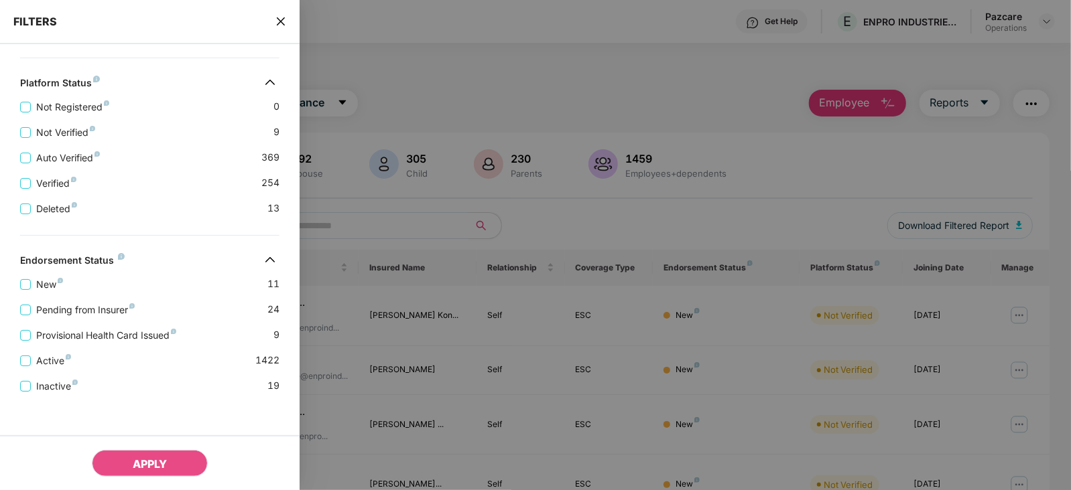
scroll to position [461, 0]
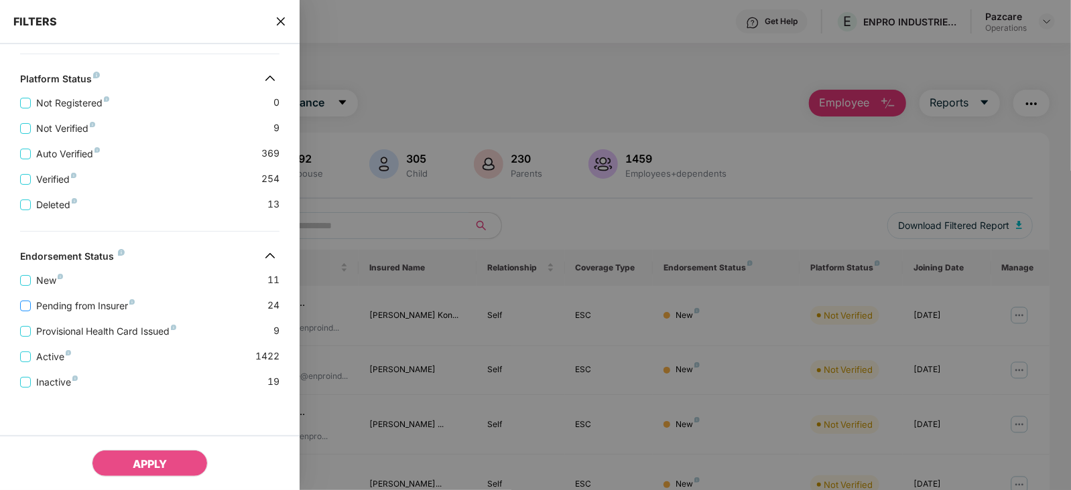
click at [105, 310] on span "Pending from Insurer" at bounding box center [85, 306] width 109 height 15
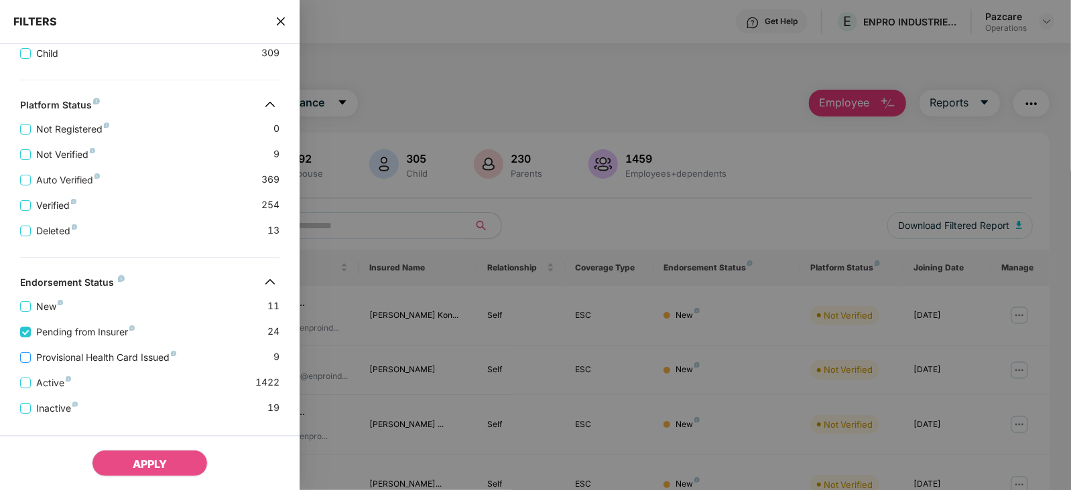
click at [117, 359] on span "Provisional Health Card Issued" at bounding box center [106, 357] width 151 height 15
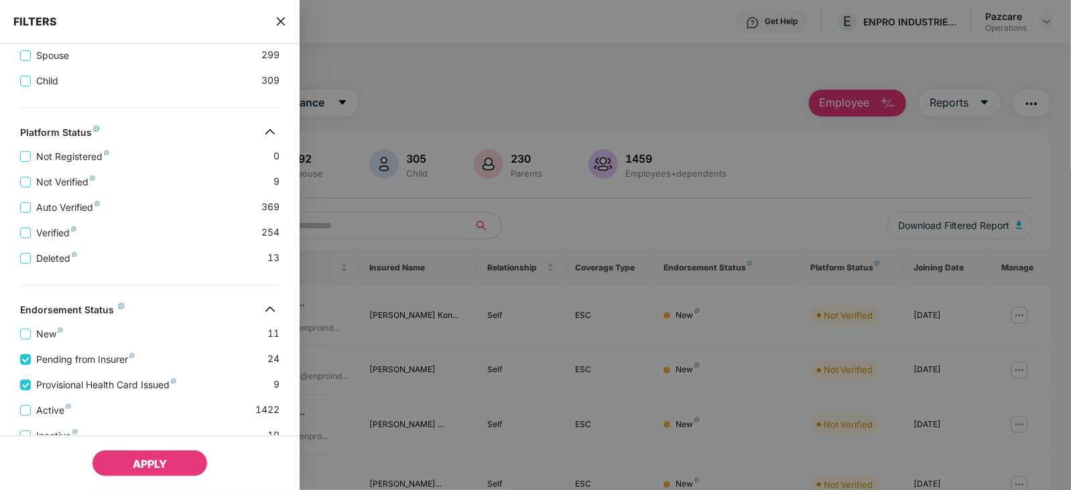
click at [150, 466] on span "APPLY" at bounding box center [150, 464] width 34 height 13
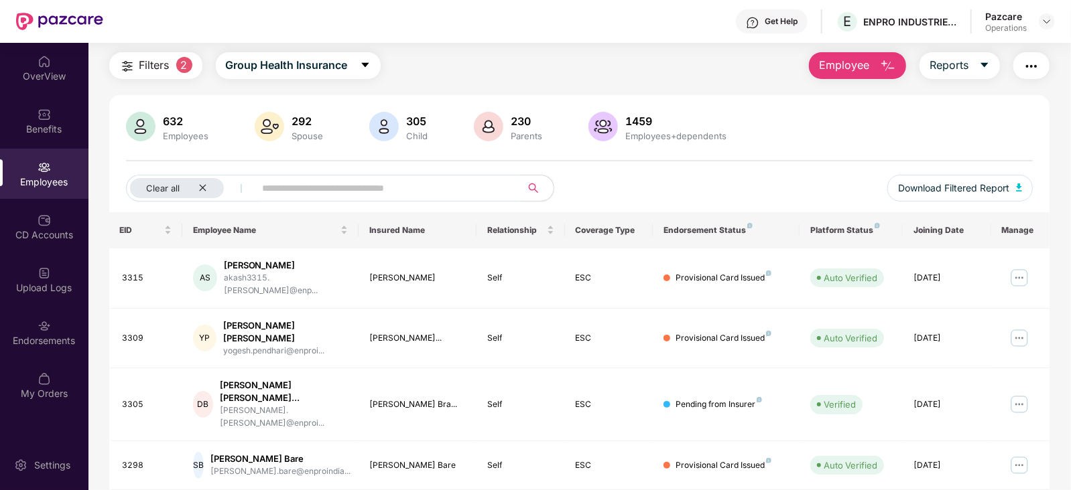
scroll to position [0, 0]
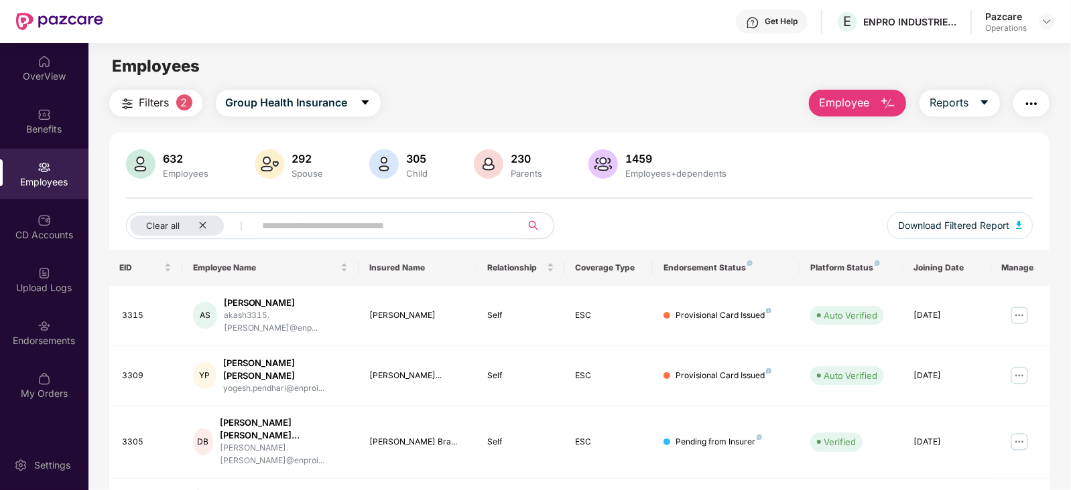
click at [127, 105] on img "button" at bounding box center [127, 104] width 16 height 16
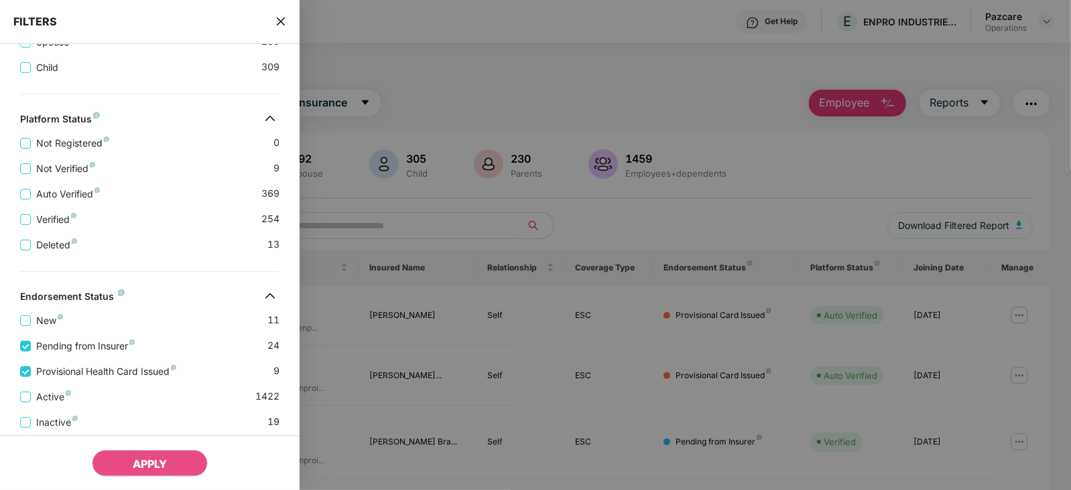
scroll to position [516, 0]
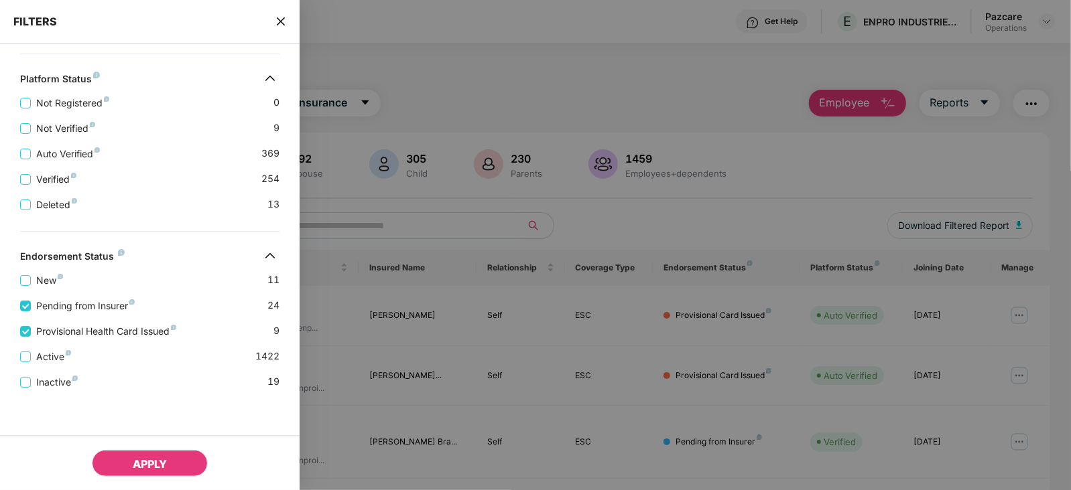
click at [157, 463] on span "APPLY" at bounding box center [150, 464] width 34 height 13
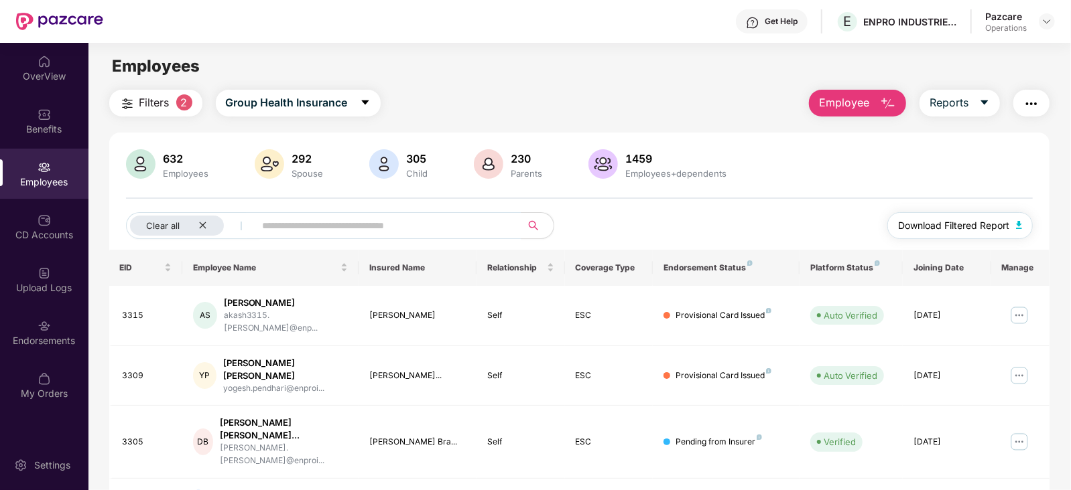
click at [1014, 228] on button "Download Filtered Report" at bounding box center [960, 225] width 146 height 27
click at [1040, 95] on button "button" at bounding box center [1031, 103] width 36 height 27
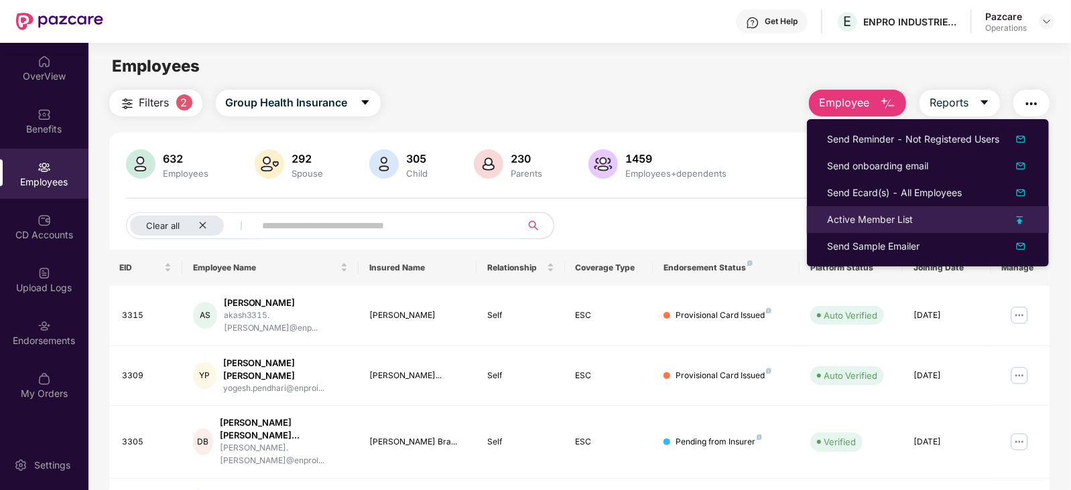
click at [898, 213] on div "Active Member List" at bounding box center [870, 219] width 86 height 15
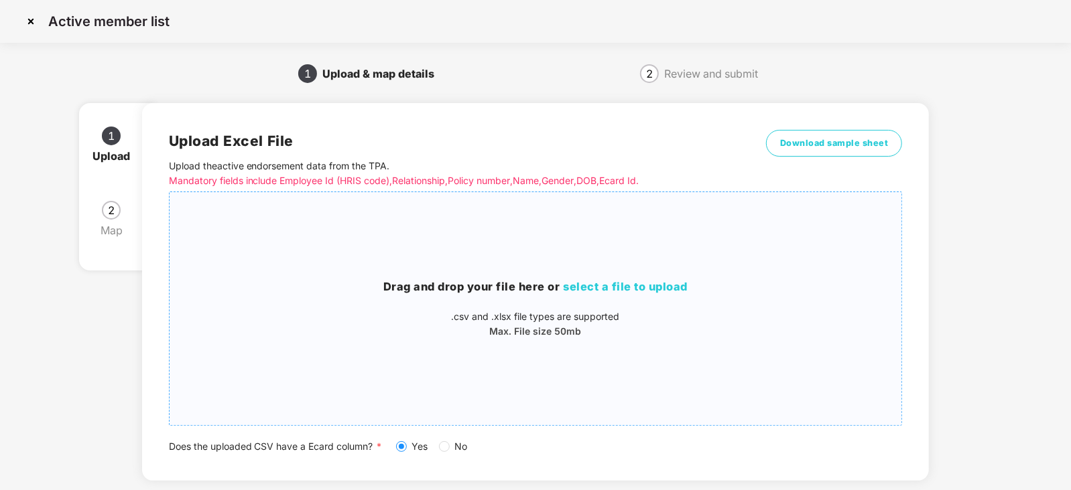
click at [583, 282] on span "select a file to upload" at bounding box center [625, 286] width 125 height 13
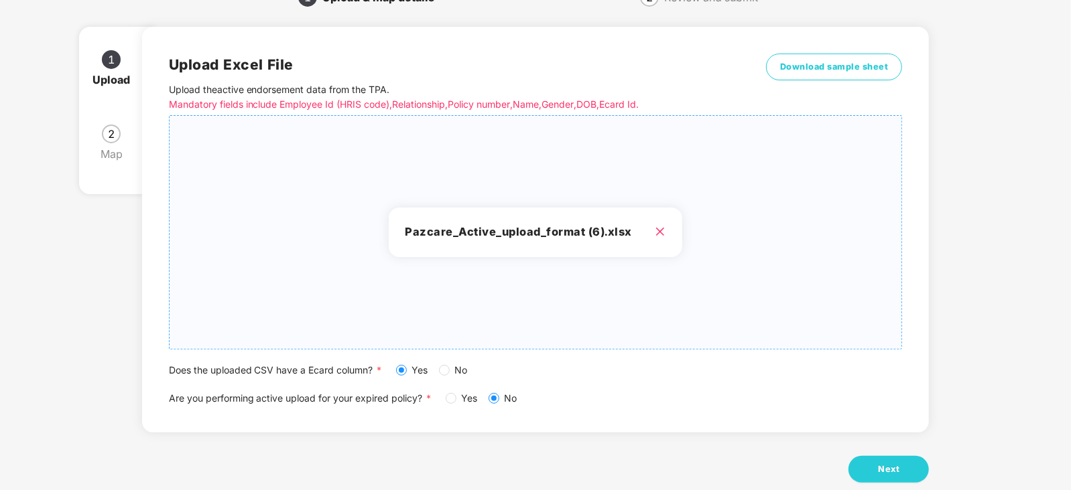
scroll to position [102, 0]
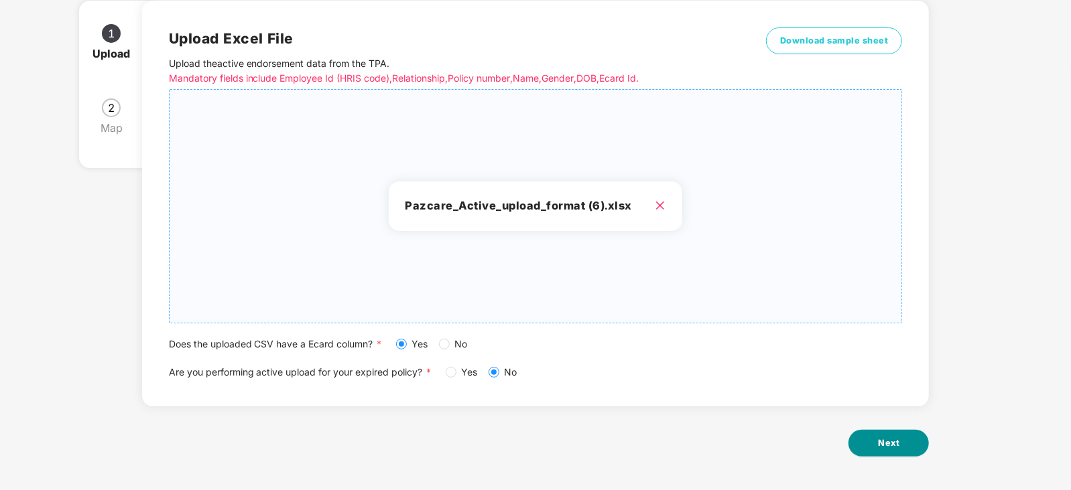
click at [883, 439] on span "Next" at bounding box center [888, 443] width 21 height 13
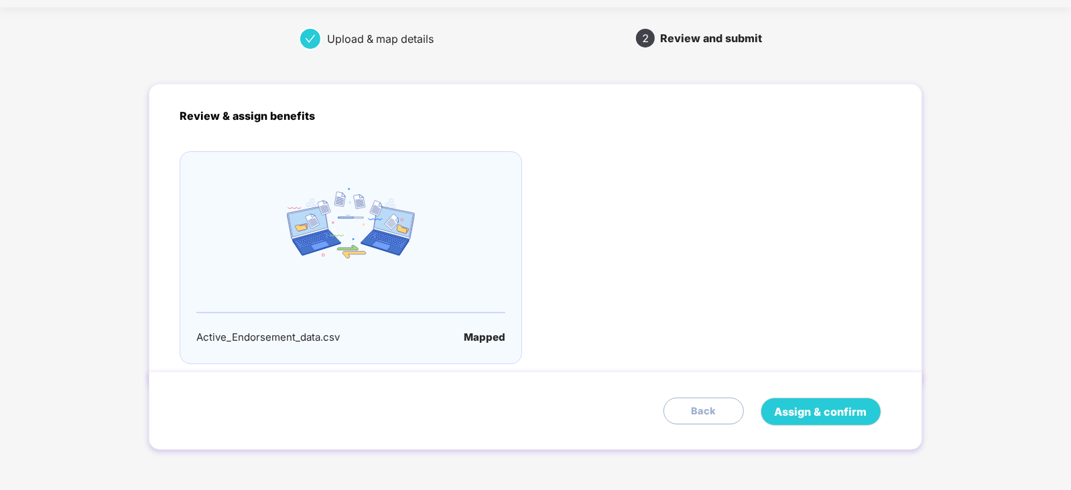
scroll to position [0, 0]
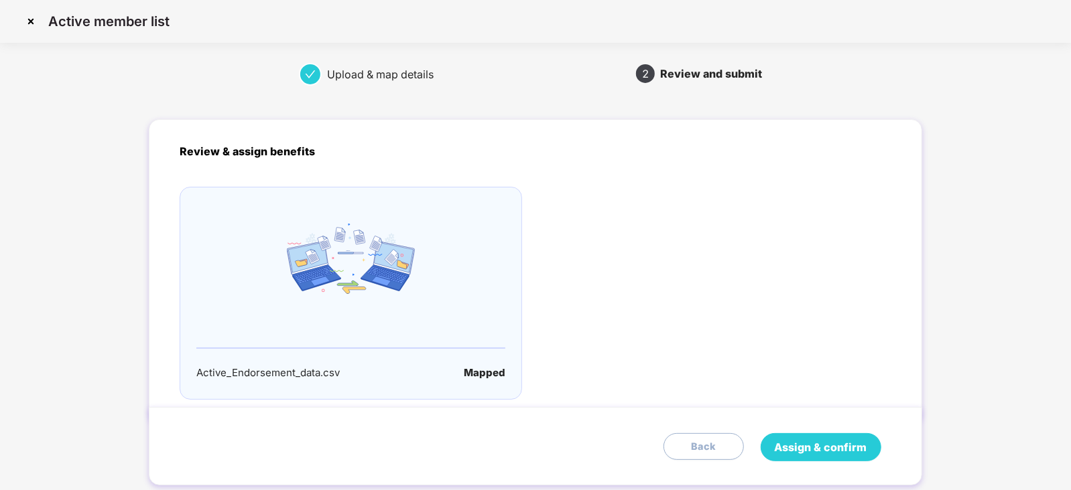
click at [857, 440] on span "Assign & confirm" at bounding box center [820, 447] width 92 height 17
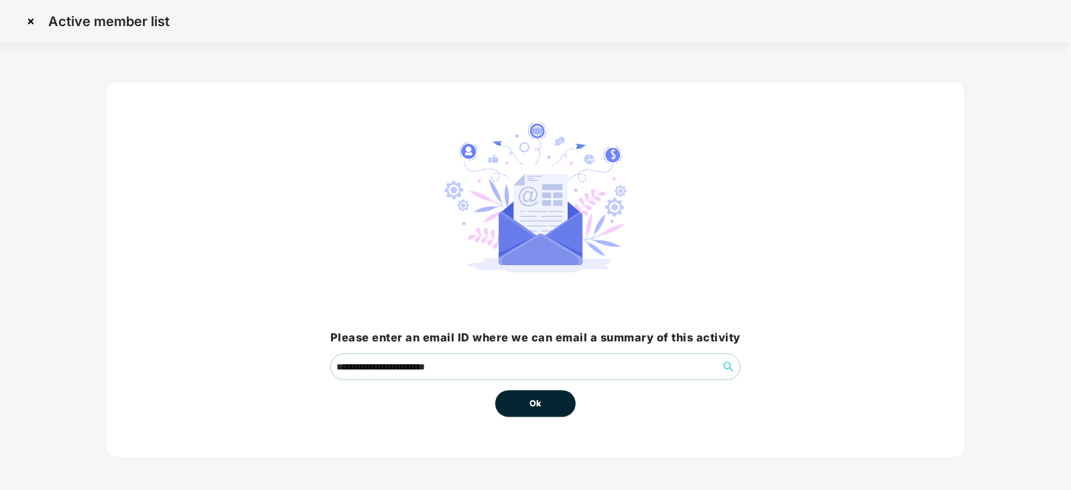
click at [535, 409] on span "Ok" at bounding box center [535, 403] width 12 height 13
click at [543, 402] on button "Ok" at bounding box center [535, 404] width 80 height 27
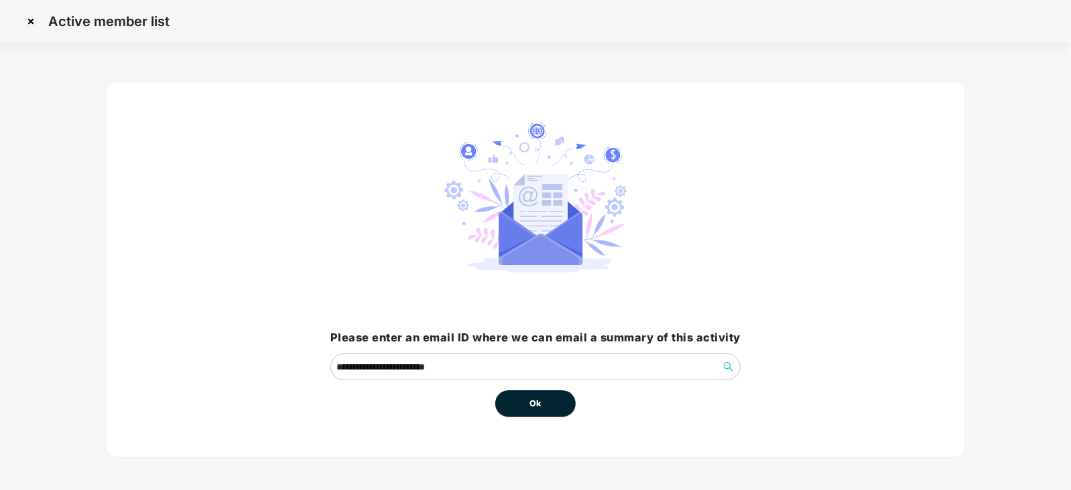
click at [529, 400] on span "Ok" at bounding box center [535, 403] width 12 height 13
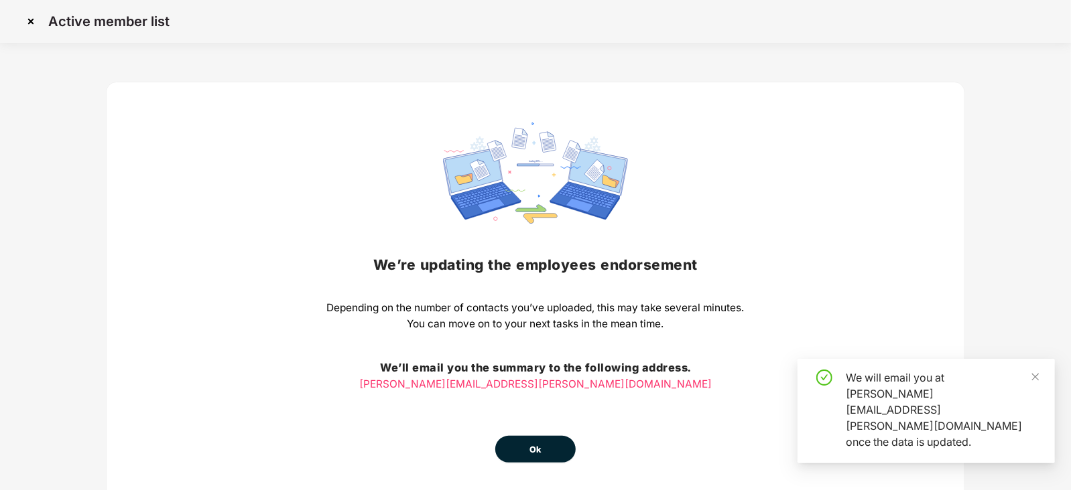
click at [543, 457] on button "Ok" at bounding box center [535, 449] width 80 height 27
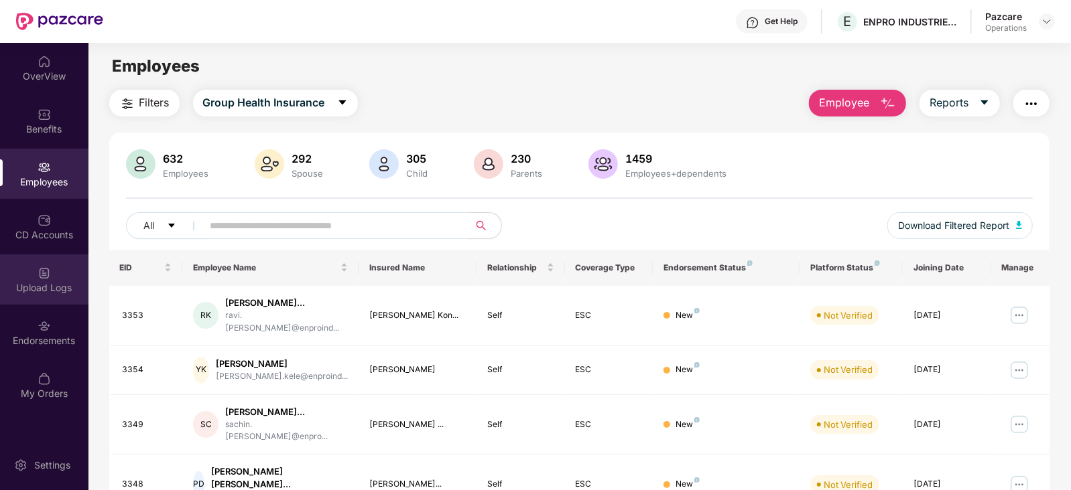
click at [40, 292] on div "Upload Logs" at bounding box center [44, 287] width 88 height 13
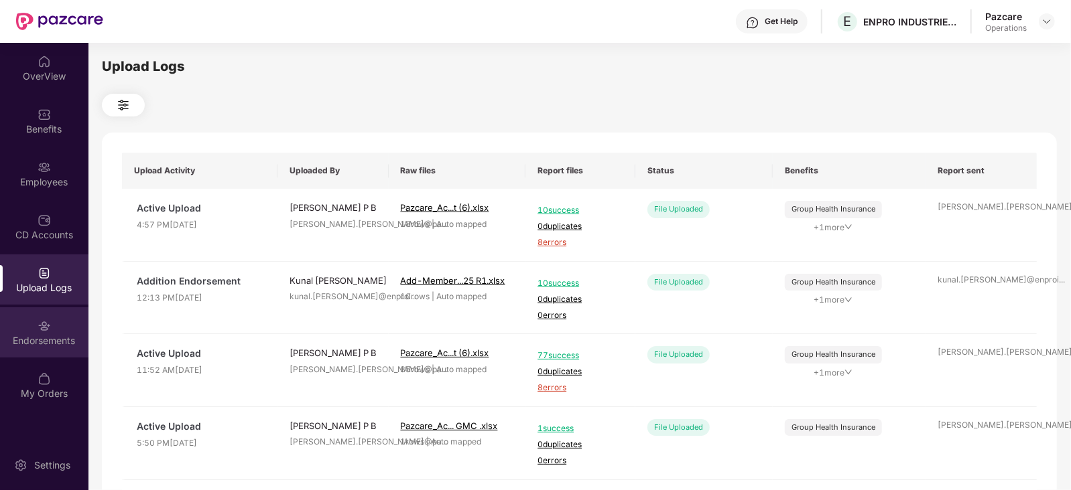
click at [46, 336] on div "Endorsements" at bounding box center [44, 340] width 88 height 13
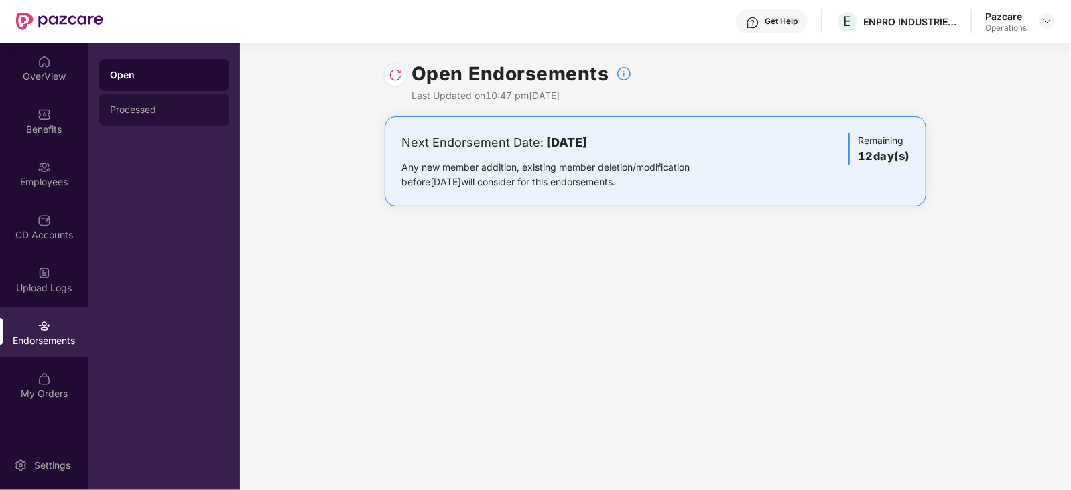
click at [117, 116] on div "Processed" at bounding box center [164, 110] width 130 height 32
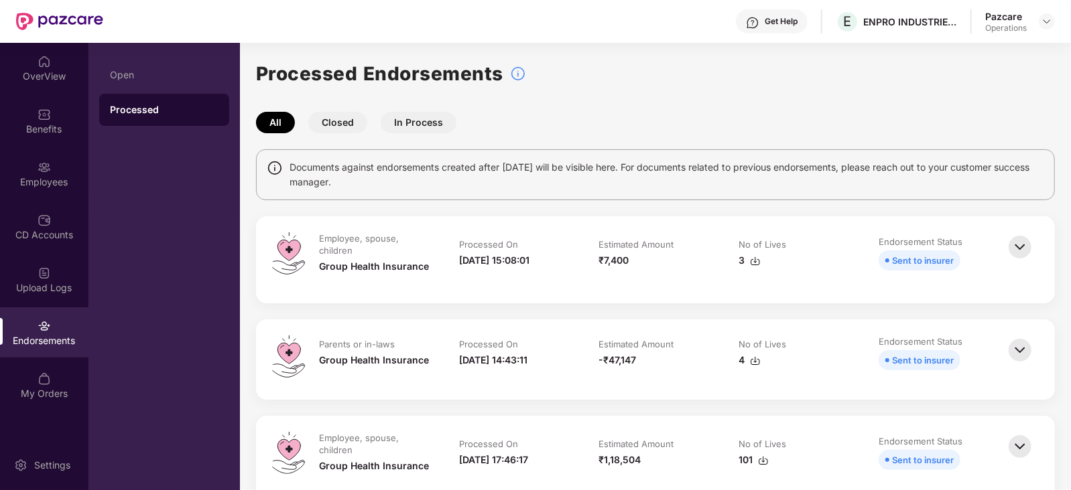
click at [1022, 259] on img at bounding box center [1019, 246] width 29 height 29
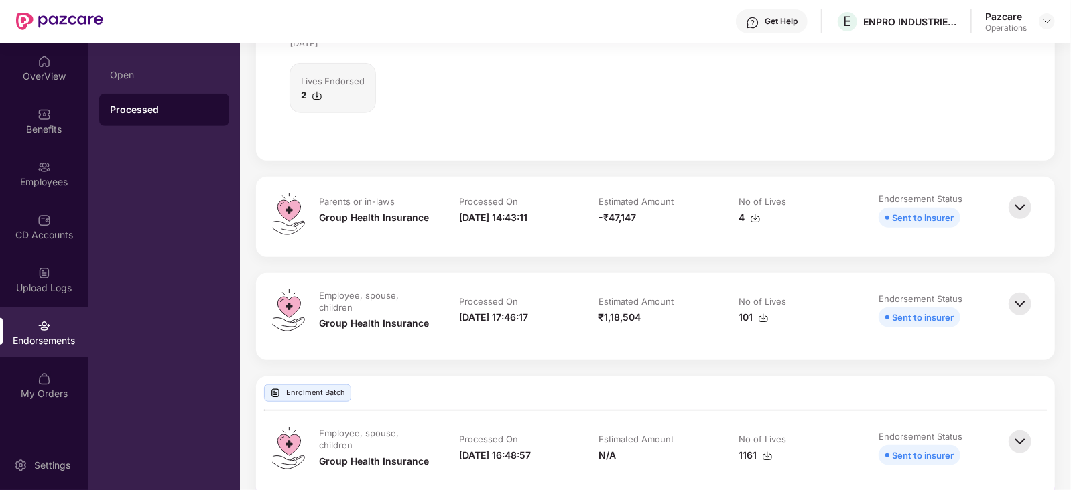
scroll to position [586, 0]
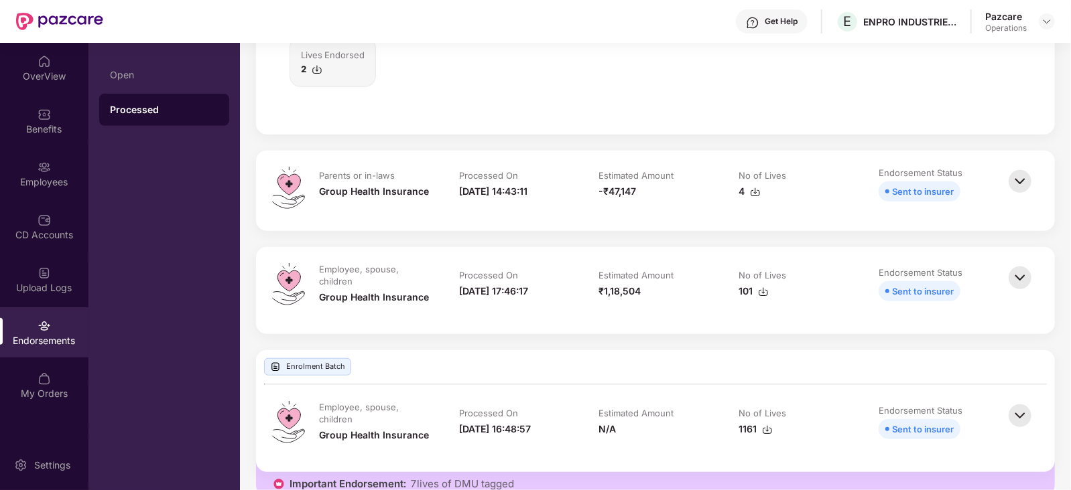
click at [1018, 184] on img at bounding box center [1019, 181] width 29 height 29
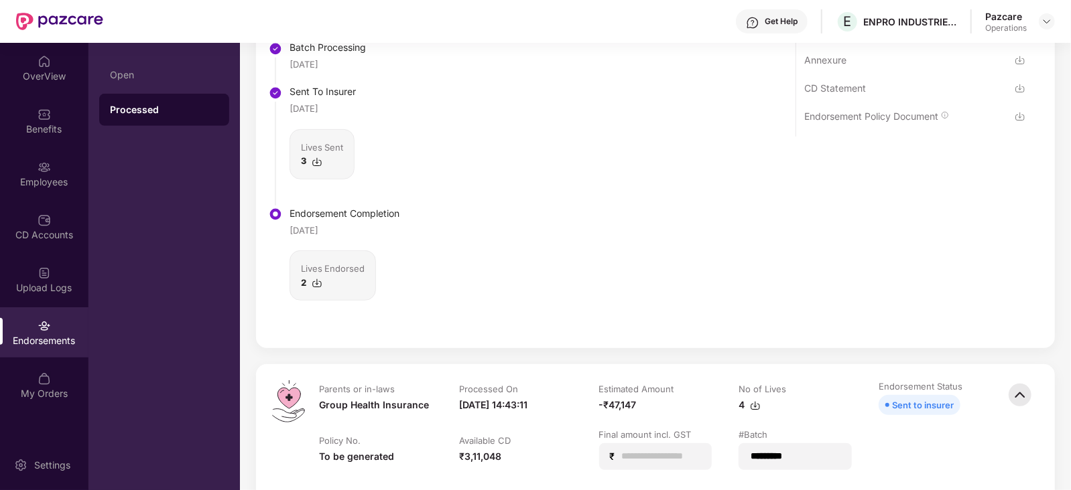
scroll to position [334, 0]
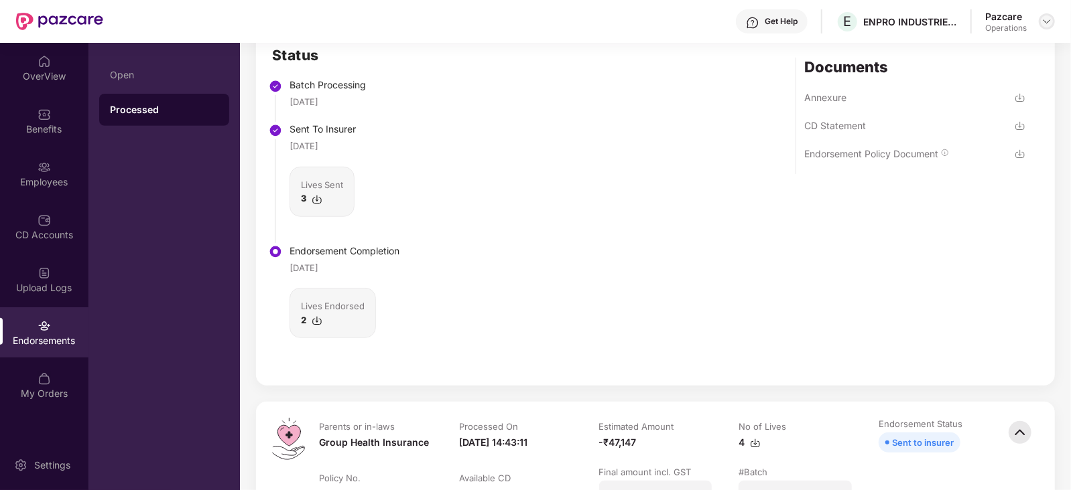
click at [1048, 28] on div at bounding box center [1046, 21] width 16 height 16
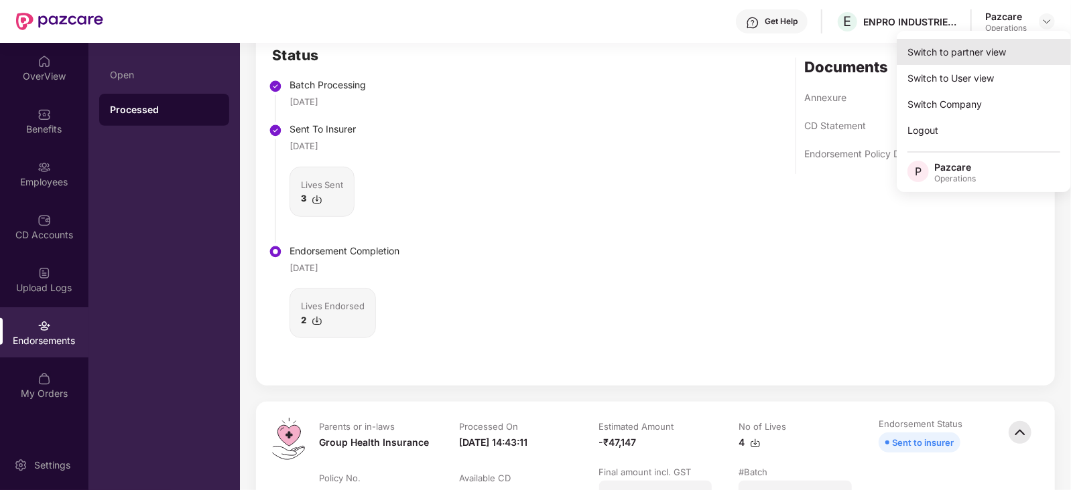
click at [997, 57] on div "Switch to partner view" at bounding box center [983, 52] width 174 height 26
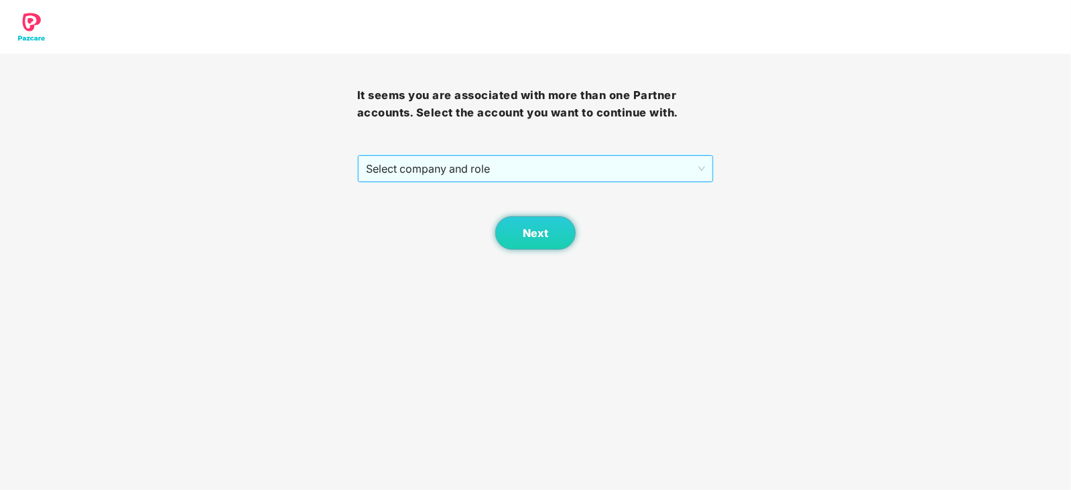
click at [475, 172] on span "Select company and role" at bounding box center [536, 168] width 340 height 25
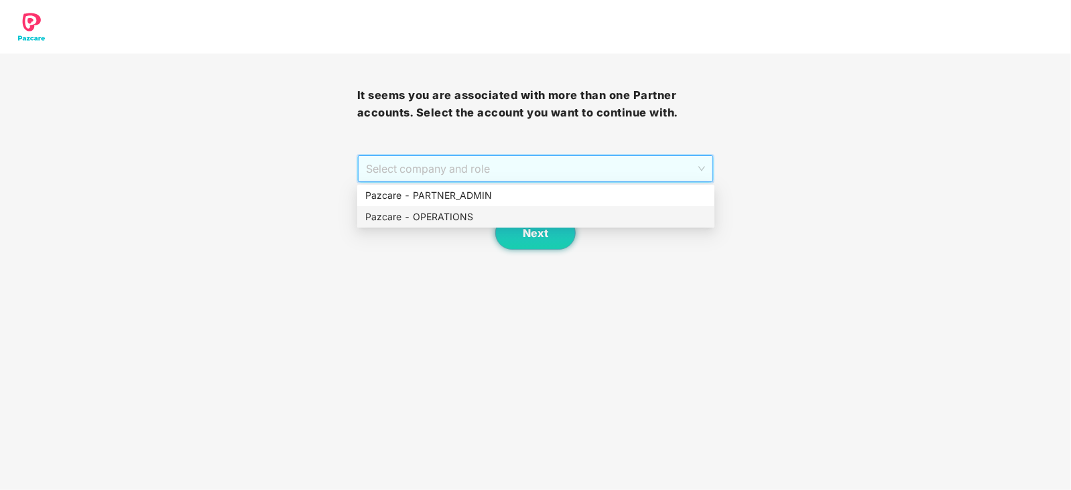
click at [436, 214] on div "Pazcare - OPERATIONS" at bounding box center [535, 217] width 341 height 15
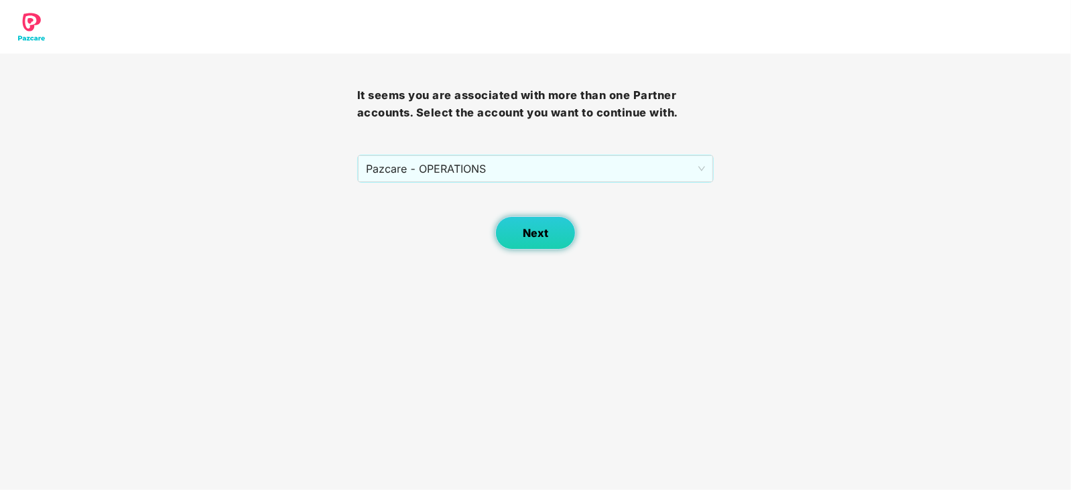
click at [514, 217] on button "Next" at bounding box center [535, 232] width 80 height 33
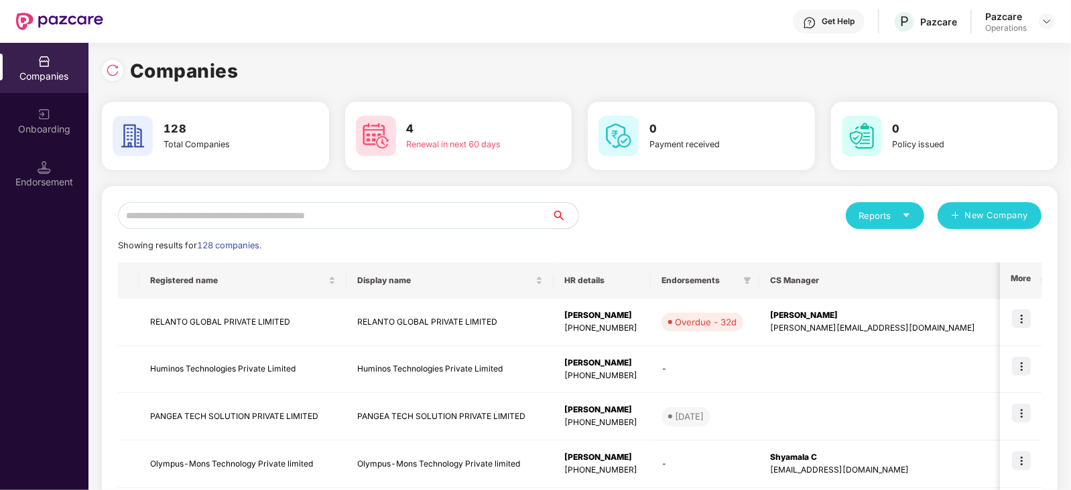
click at [362, 212] on input "text" at bounding box center [334, 215] width 433 height 27
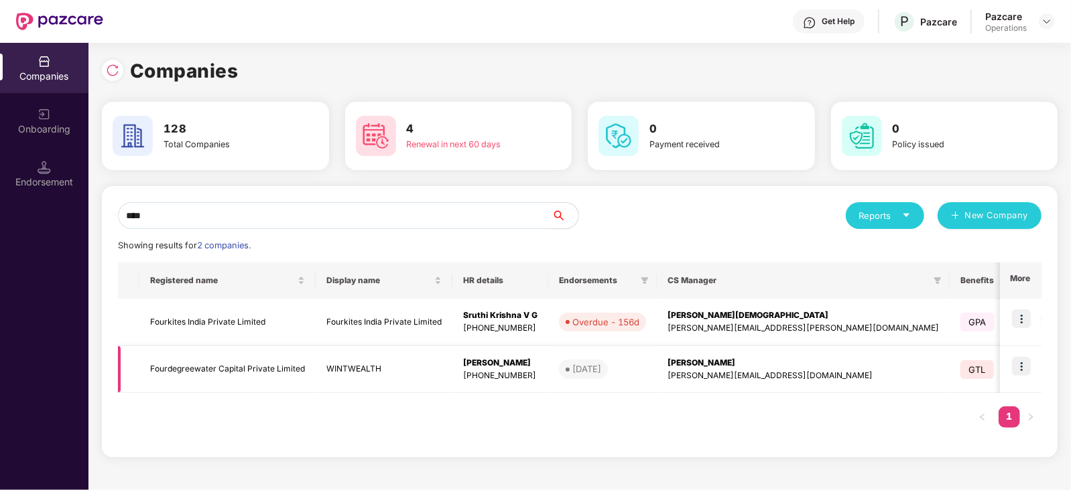
type input "****"
click at [281, 373] on td "Fourdegreewater Capital Private Limited" at bounding box center [227, 370] width 176 height 48
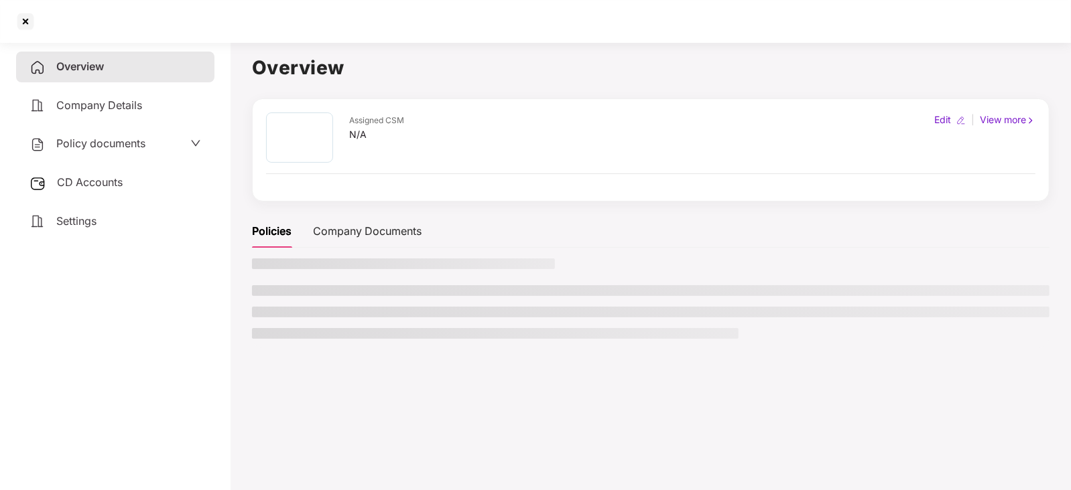
click at [107, 188] on span "CD Accounts" at bounding box center [90, 182] width 66 height 13
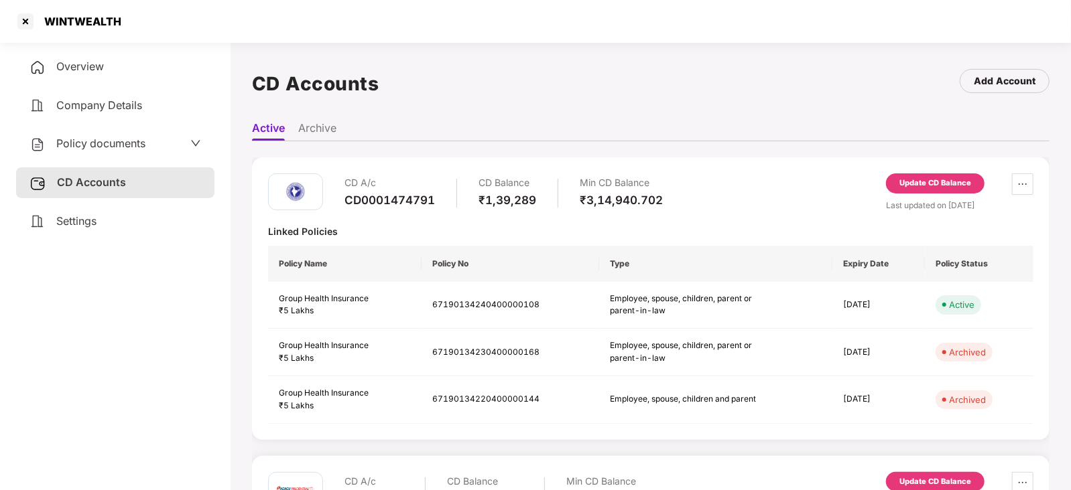
click at [944, 178] on div "Update CD Balance" at bounding box center [935, 184] width 72 height 12
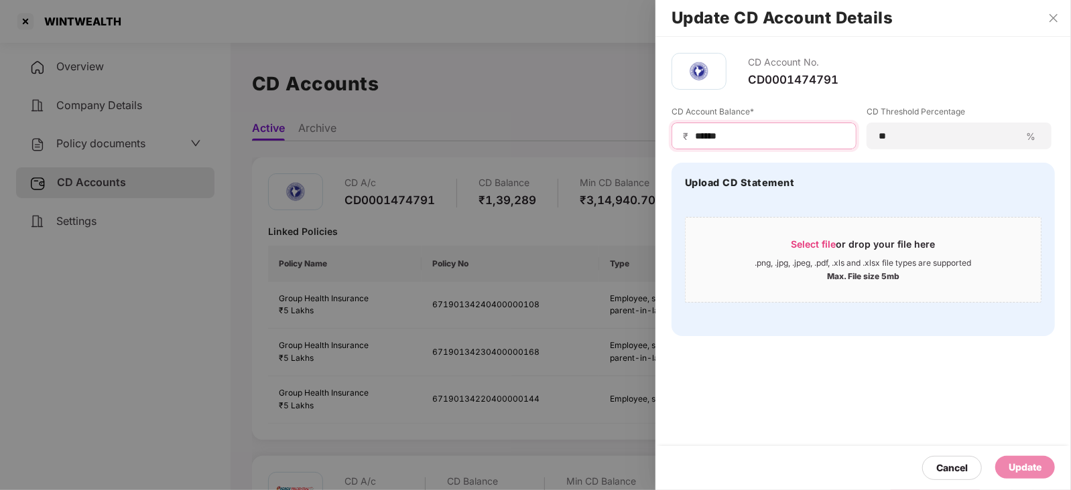
drag, startPoint x: 733, startPoint y: 139, endPoint x: 636, endPoint y: 135, distance: 97.2
click at [636, 135] on div "Update CD Account Details CD Account No. CD0001474791 CD Account Balance* ₹ ***…" at bounding box center [535, 245] width 1071 height 490
paste input
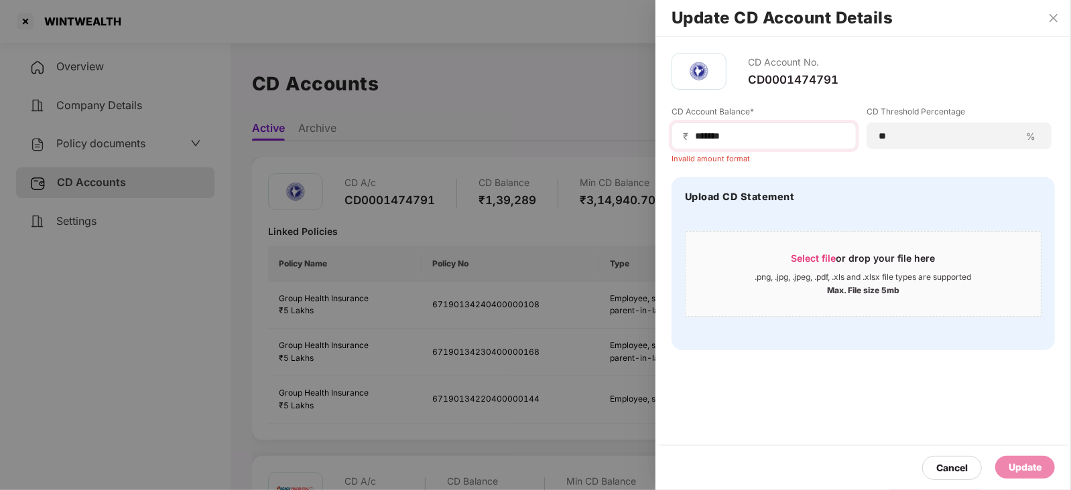
click at [691, 138] on span "₹" at bounding box center [688, 136] width 11 height 13
click at [693, 141] on input "******" at bounding box center [768, 136] width 151 height 14
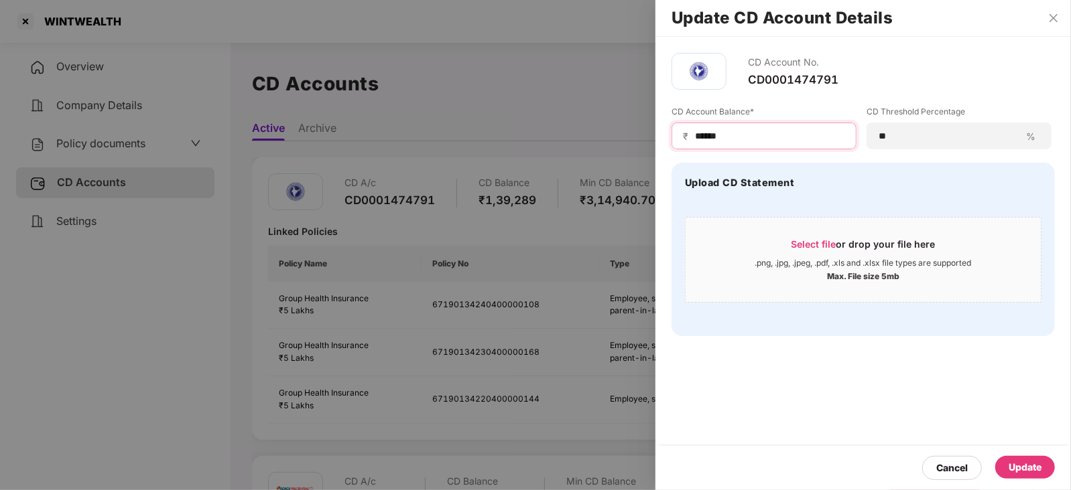
type input "******"
click at [1038, 460] on div "Update" at bounding box center [1024, 467] width 33 height 15
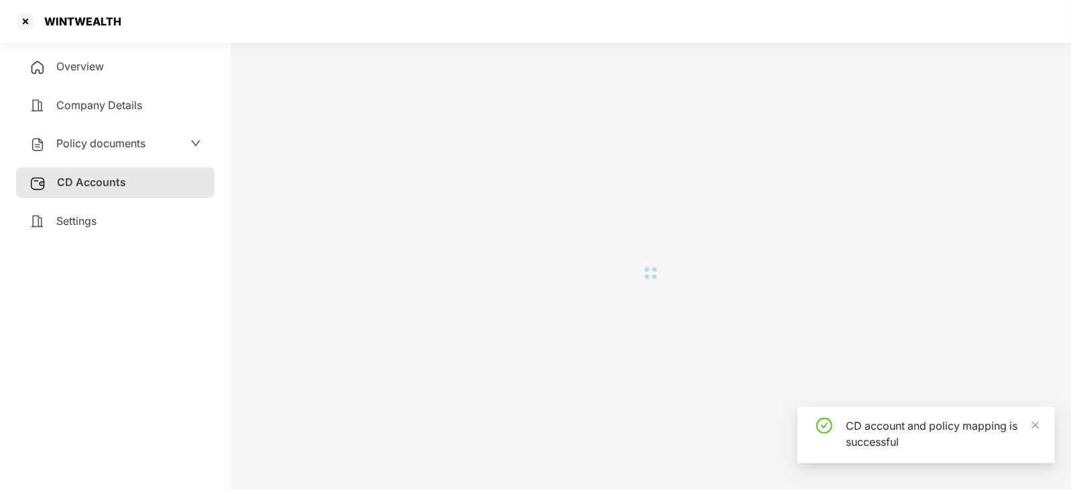
click at [1048, 20] on div "WINTWEALTH" at bounding box center [535, 21] width 1071 height 43
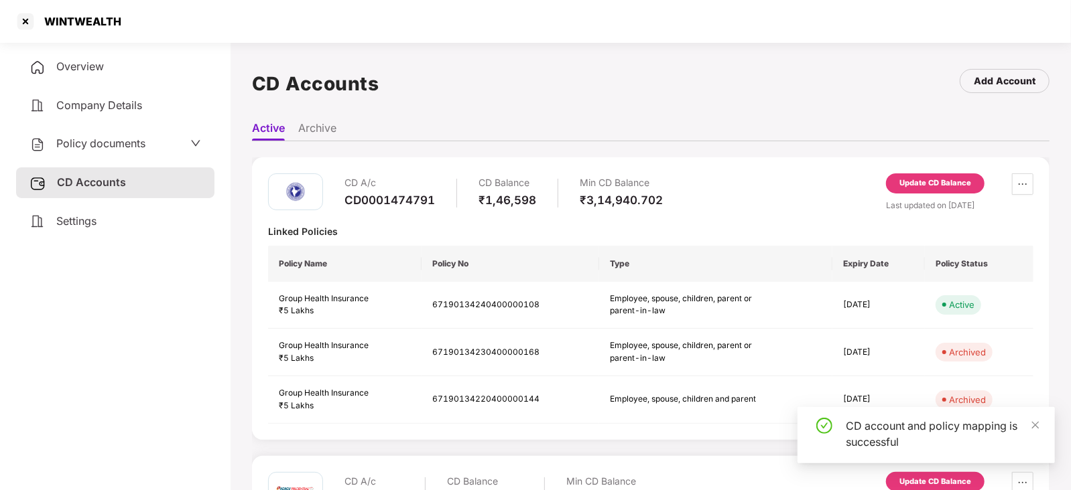
click at [124, 143] on span "Policy documents" at bounding box center [100, 143] width 89 height 13
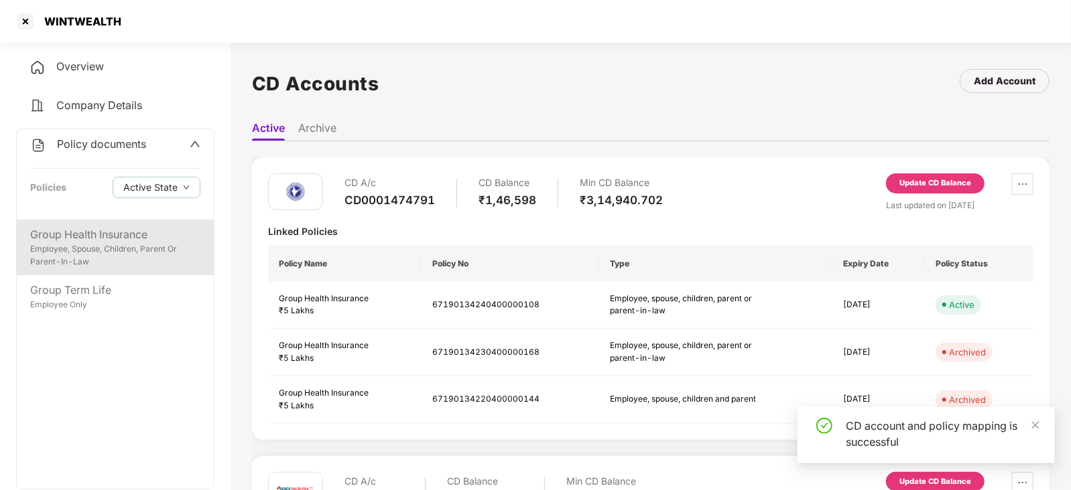
click at [121, 240] on div "Group Health Insurance" at bounding box center [115, 234] width 170 height 17
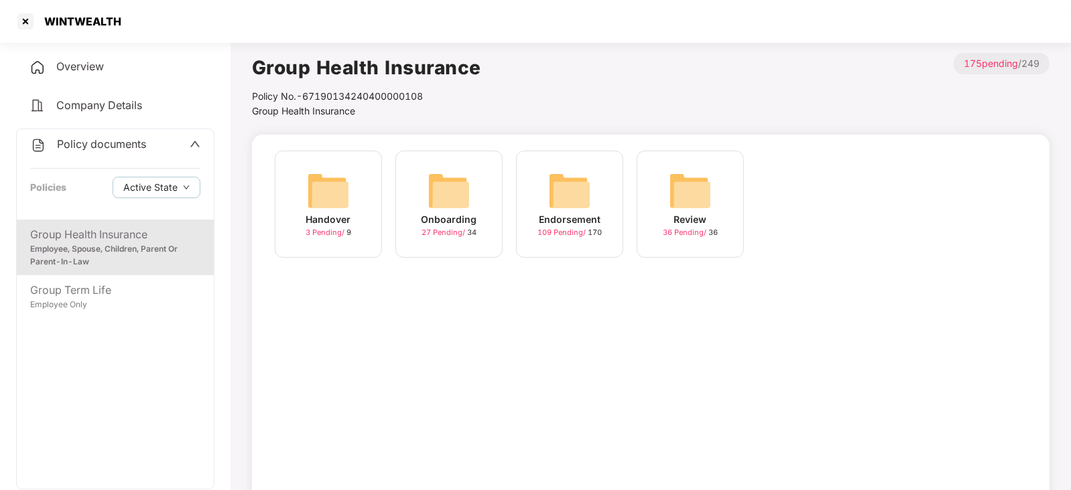
click at [566, 196] on img at bounding box center [569, 190] width 43 height 43
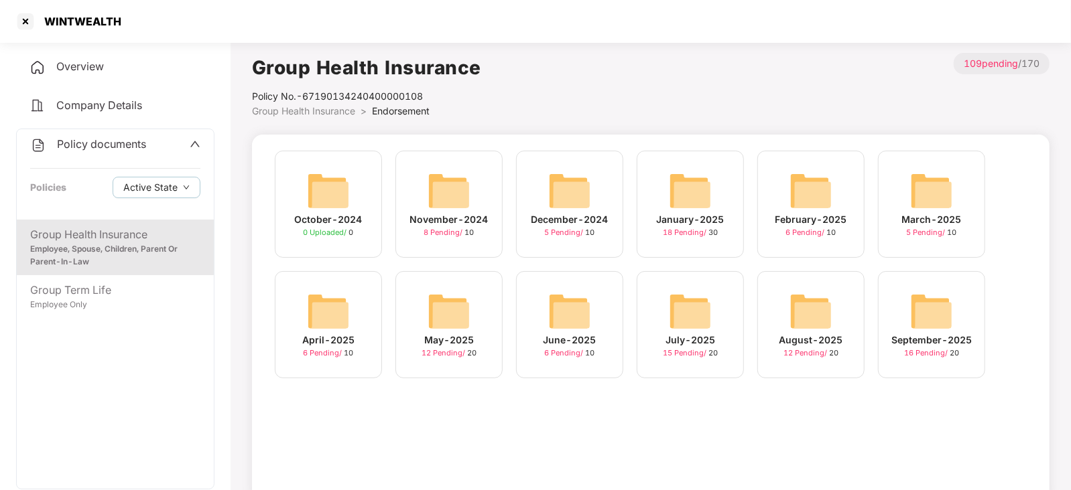
click at [934, 318] on img at bounding box center [931, 311] width 43 height 43
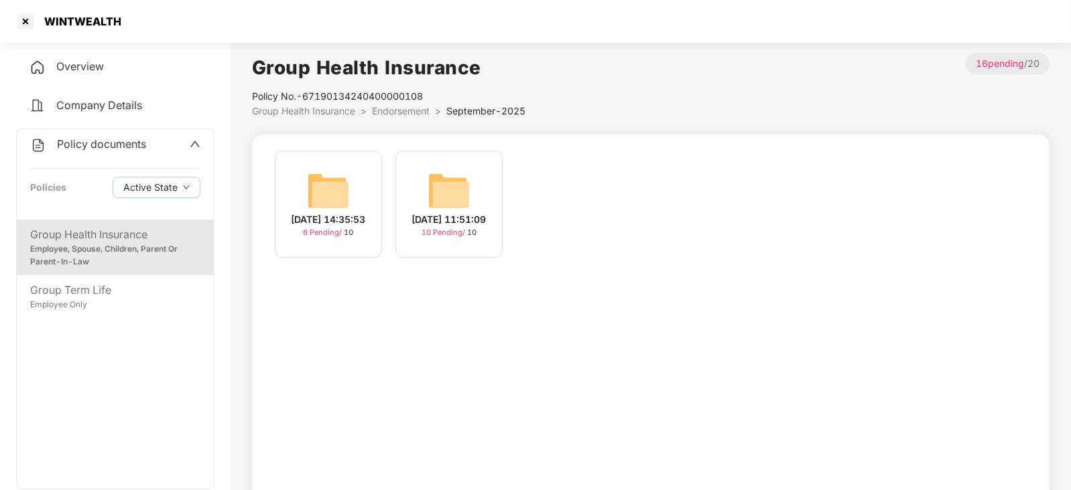
click at [451, 192] on img at bounding box center [448, 190] width 43 height 43
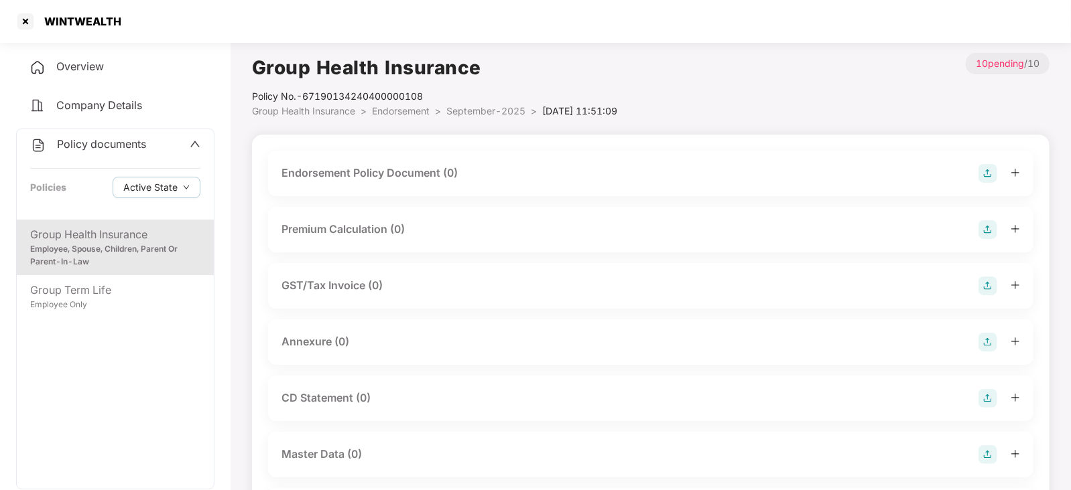
click at [986, 175] on img at bounding box center [987, 173] width 19 height 19
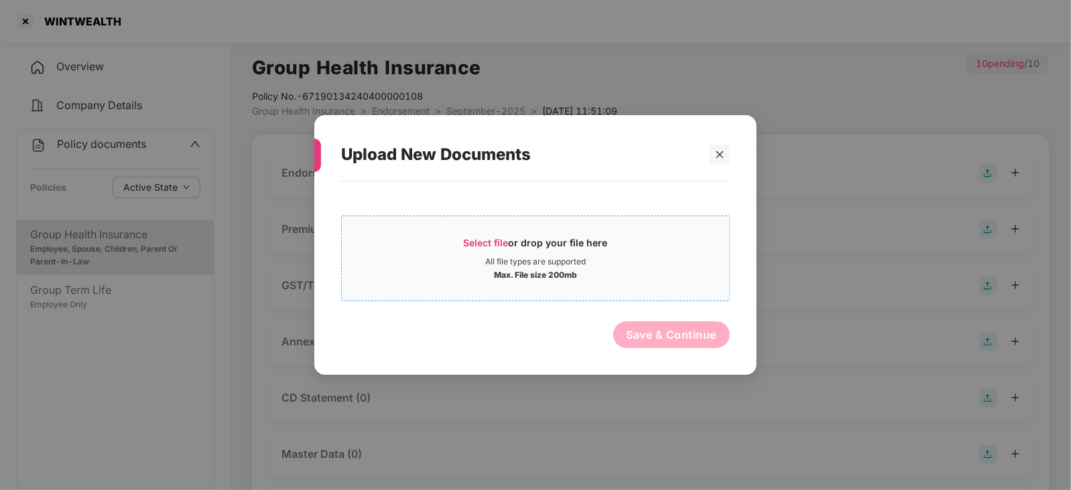
click at [496, 239] on span "Select file" at bounding box center [486, 242] width 45 height 11
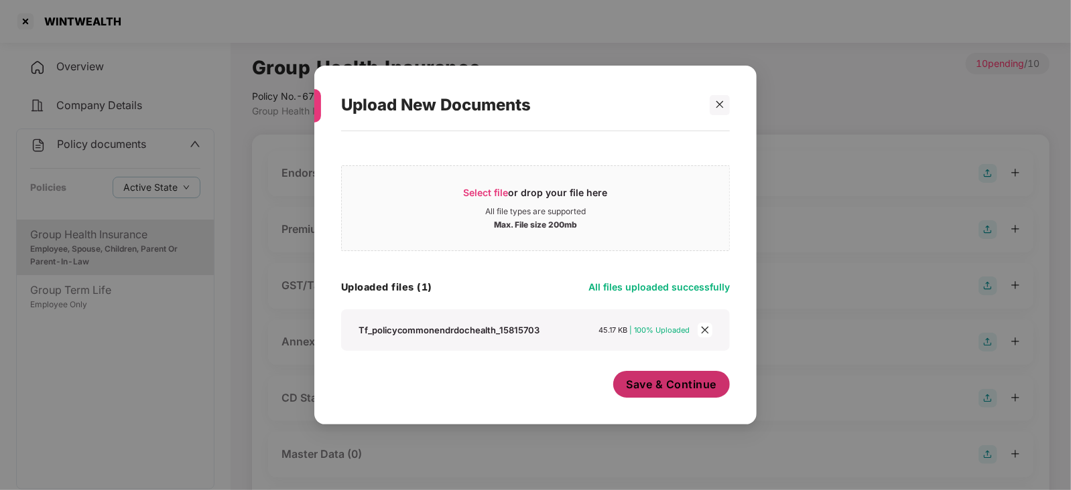
click at [690, 389] on span "Save & Continue" at bounding box center [671, 384] width 90 height 15
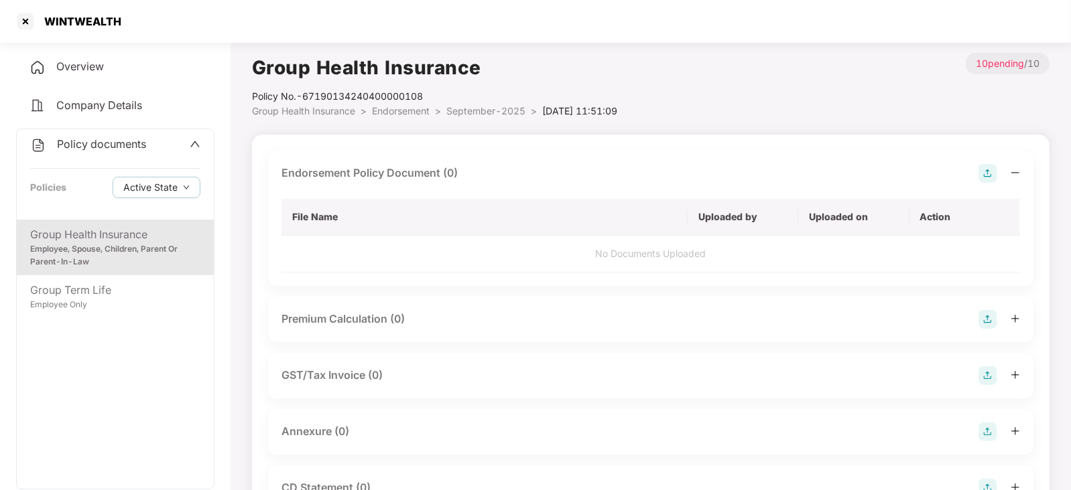
click at [992, 315] on img at bounding box center [987, 319] width 19 height 19
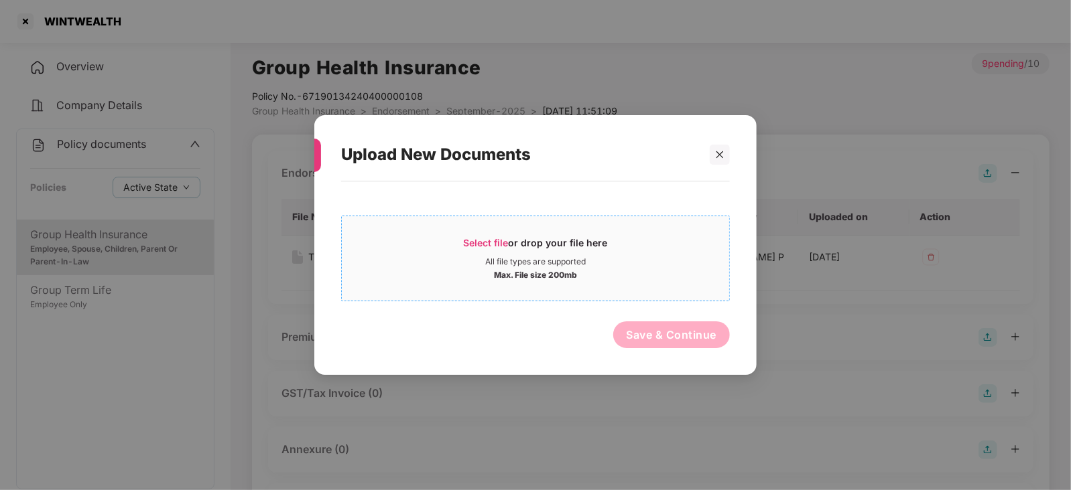
click at [496, 236] on div "Select file or drop your file here" at bounding box center [536, 246] width 144 height 20
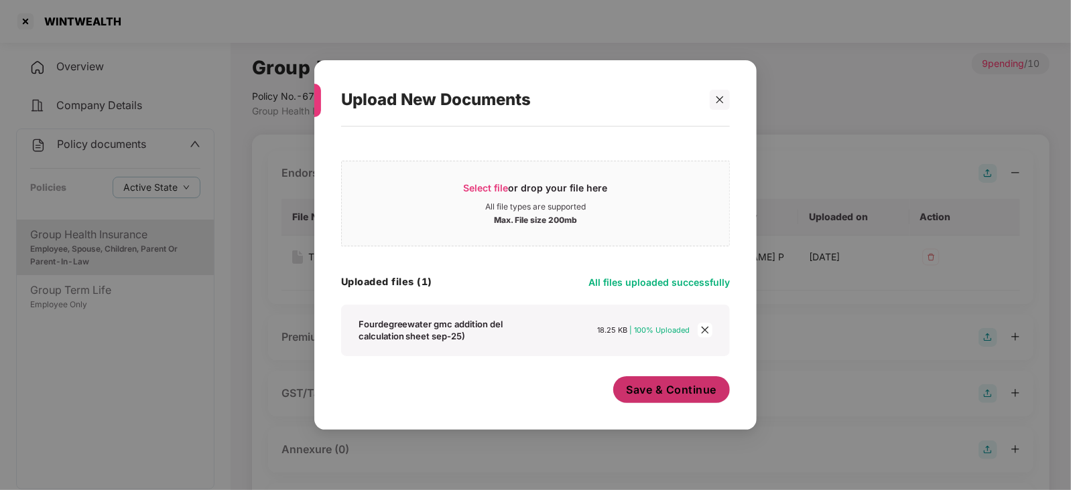
click at [657, 396] on span "Save & Continue" at bounding box center [671, 390] width 90 height 15
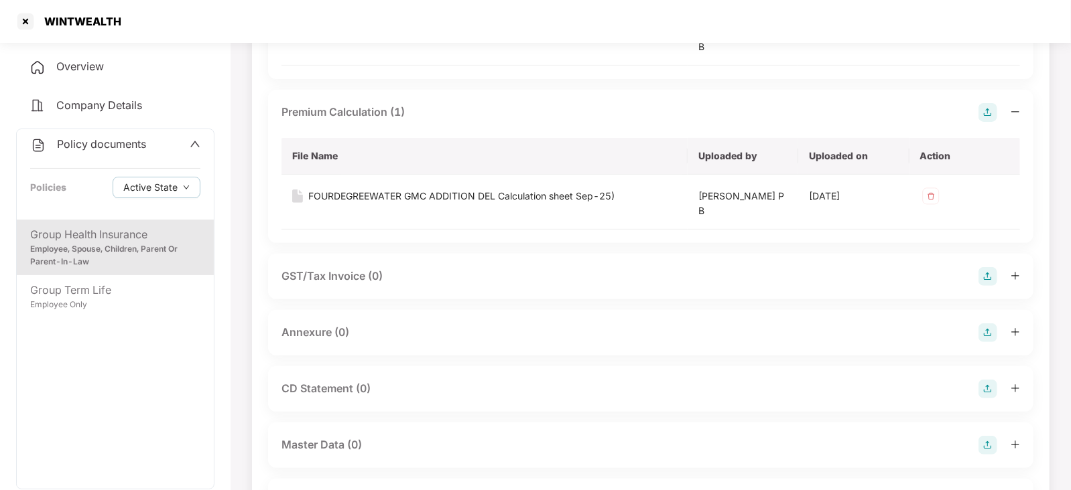
scroll to position [251, 0]
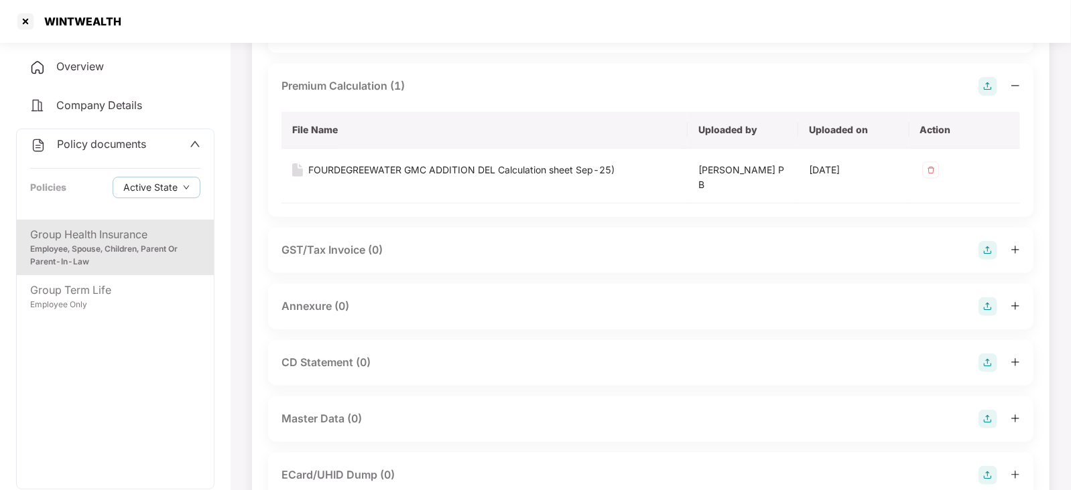
click at [986, 310] on img at bounding box center [987, 306] width 19 height 19
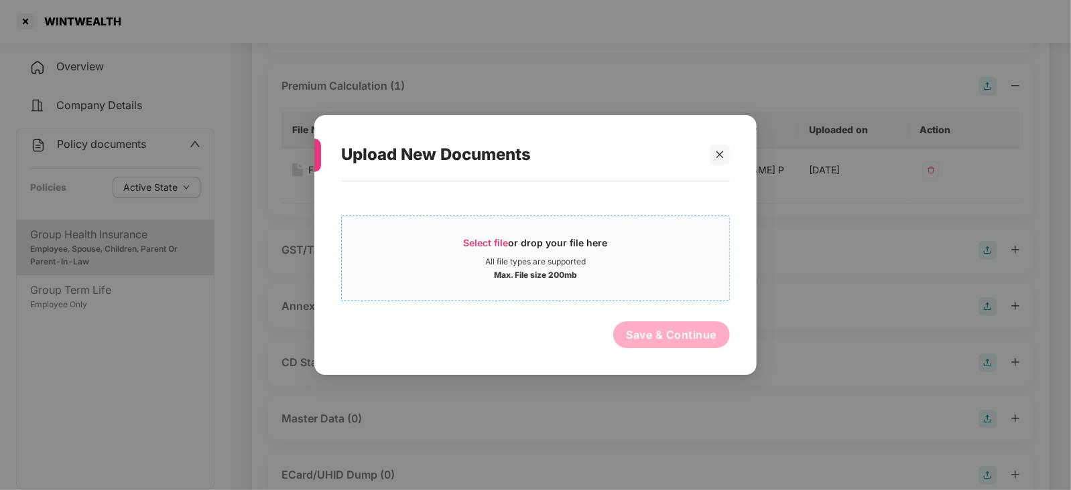
click at [499, 246] on span "Select file" at bounding box center [486, 242] width 45 height 11
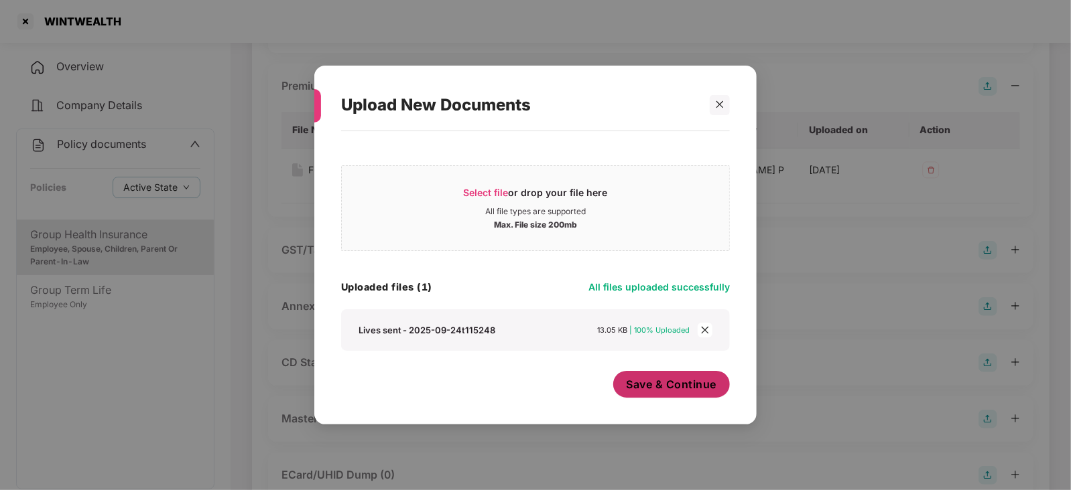
click at [640, 390] on span "Save & Continue" at bounding box center [671, 384] width 90 height 15
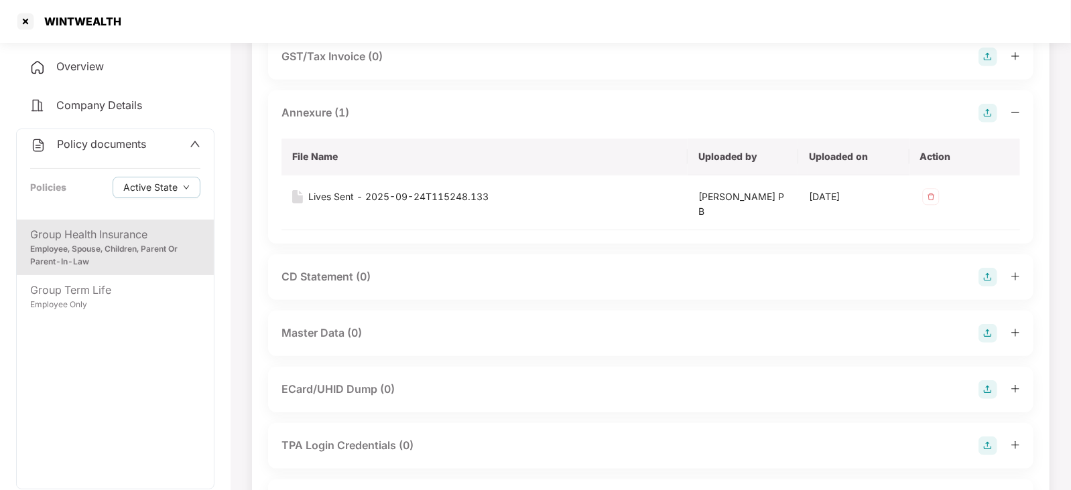
scroll to position [419, 0]
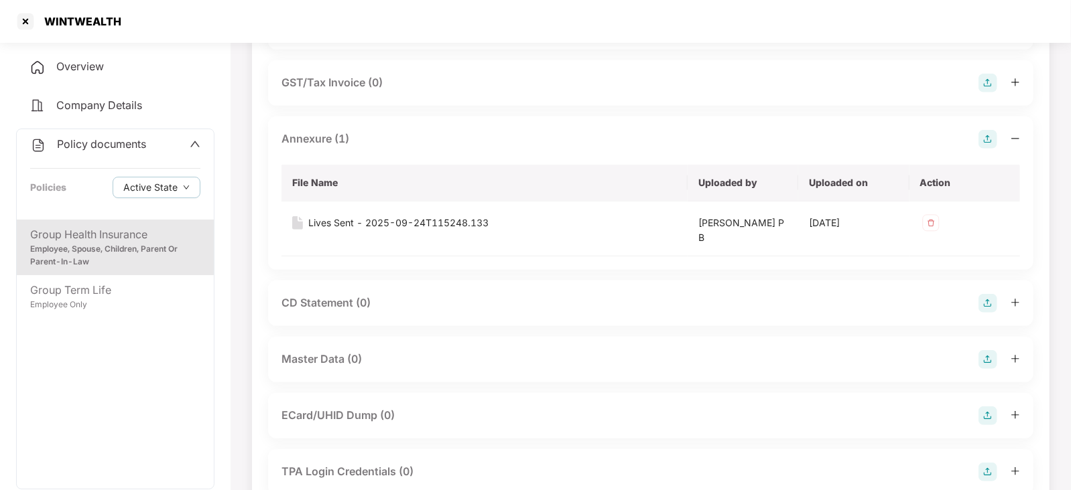
click at [985, 359] on img at bounding box center [987, 359] width 19 height 19
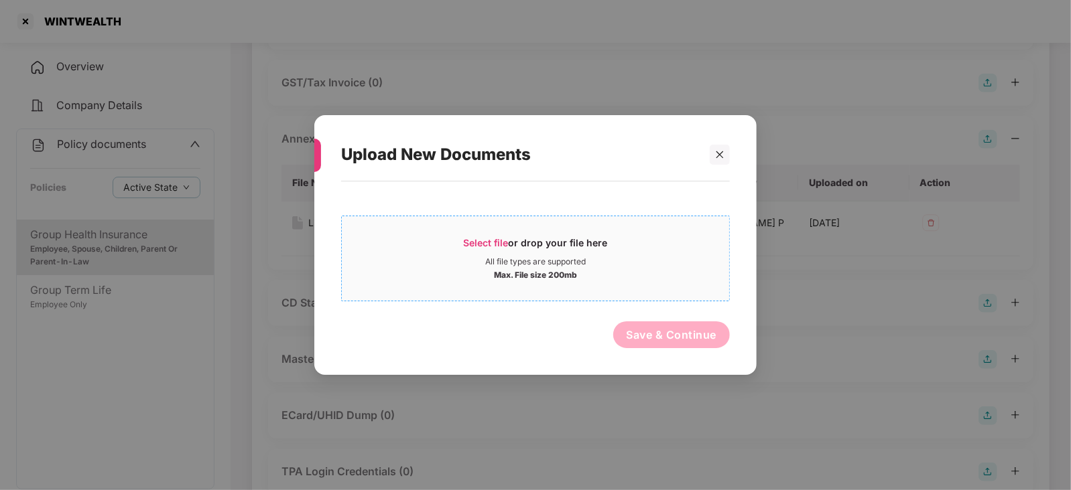
click at [491, 236] on div "Select file or drop your file here" at bounding box center [536, 246] width 144 height 20
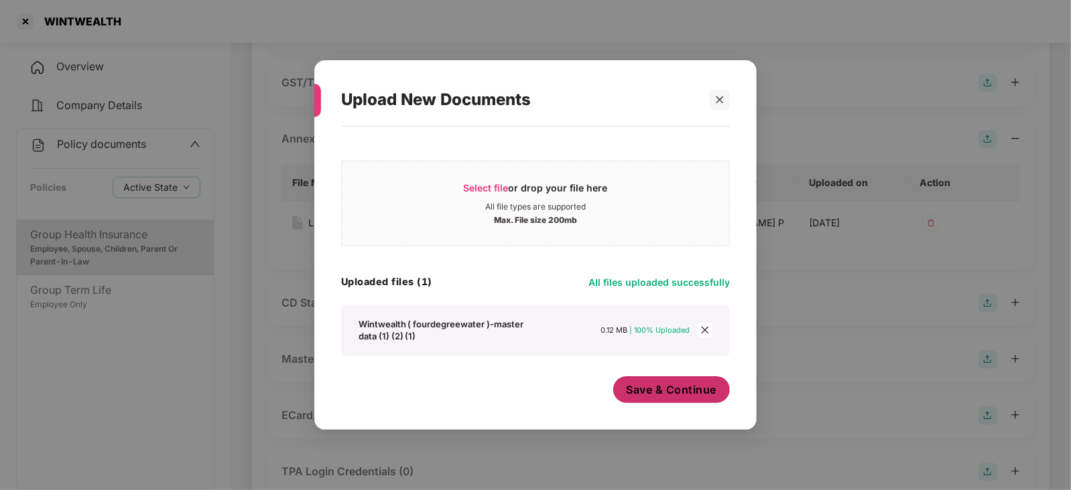
click at [667, 388] on span "Save & Continue" at bounding box center [671, 390] width 90 height 15
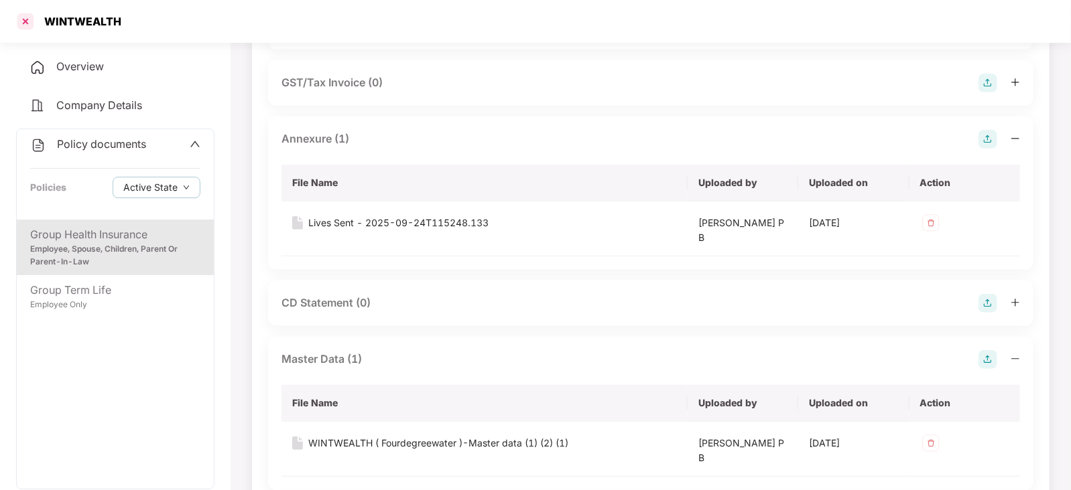
click at [23, 23] on div at bounding box center [25, 21] width 21 height 21
